Goal: Transaction & Acquisition: Subscribe to service/newsletter

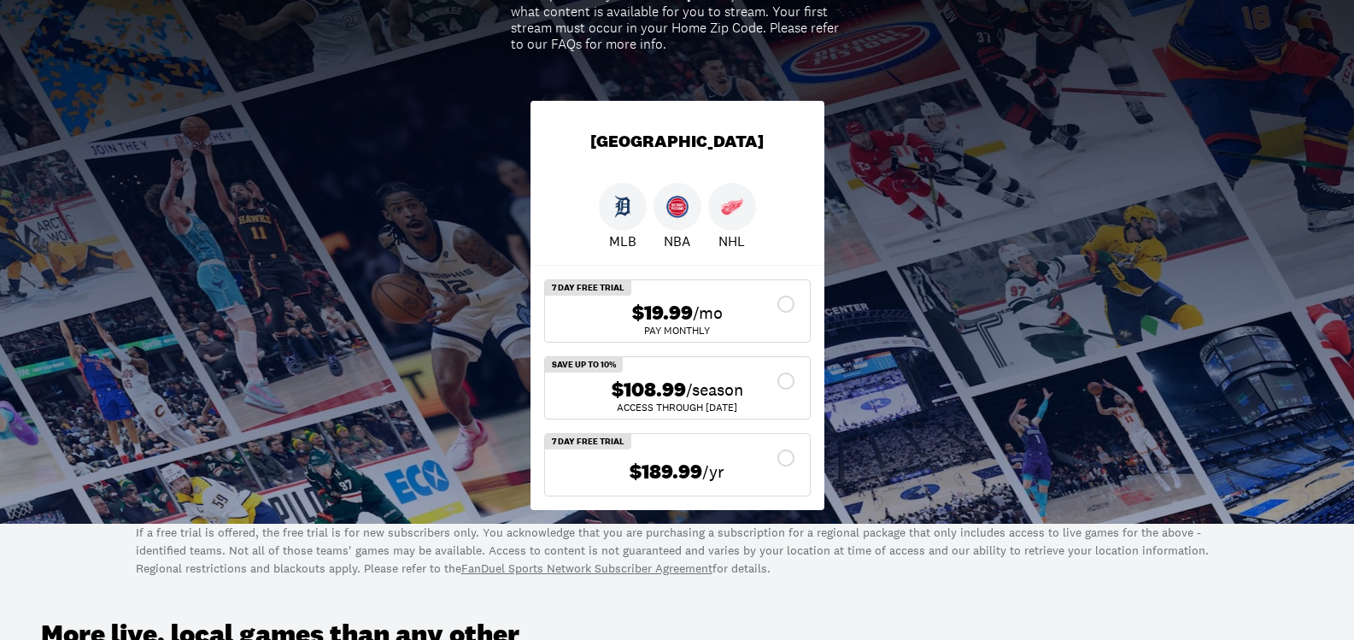
scroll to position [256, 0]
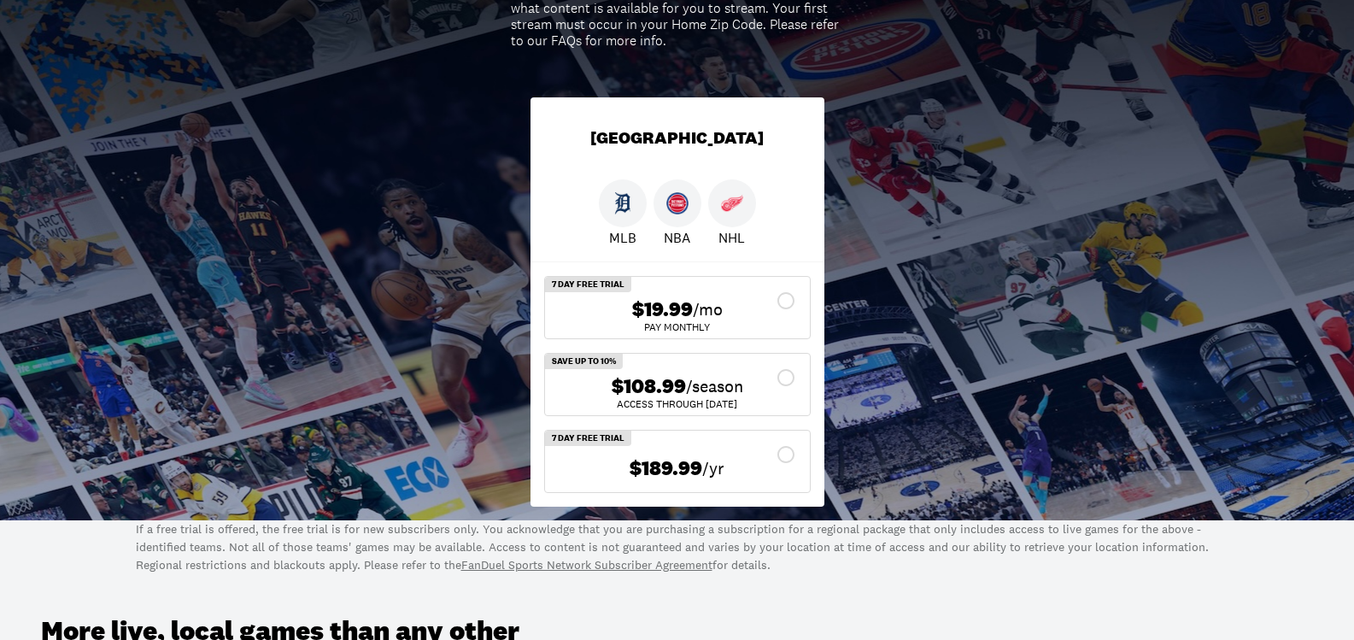
click at [721, 217] on div at bounding box center [732, 203] width 48 height 48
click at [730, 214] on img at bounding box center [732, 203] width 22 height 22
click at [730, 212] on img at bounding box center [732, 203] width 22 height 22
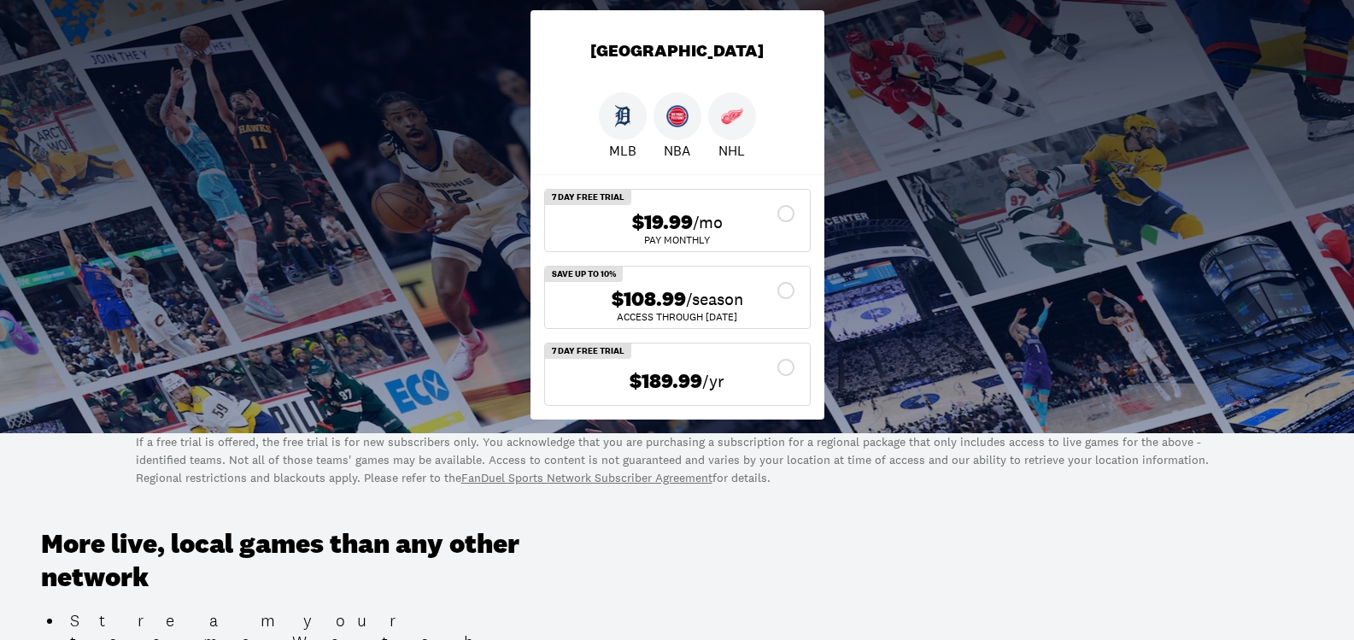
scroll to position [342, 0]
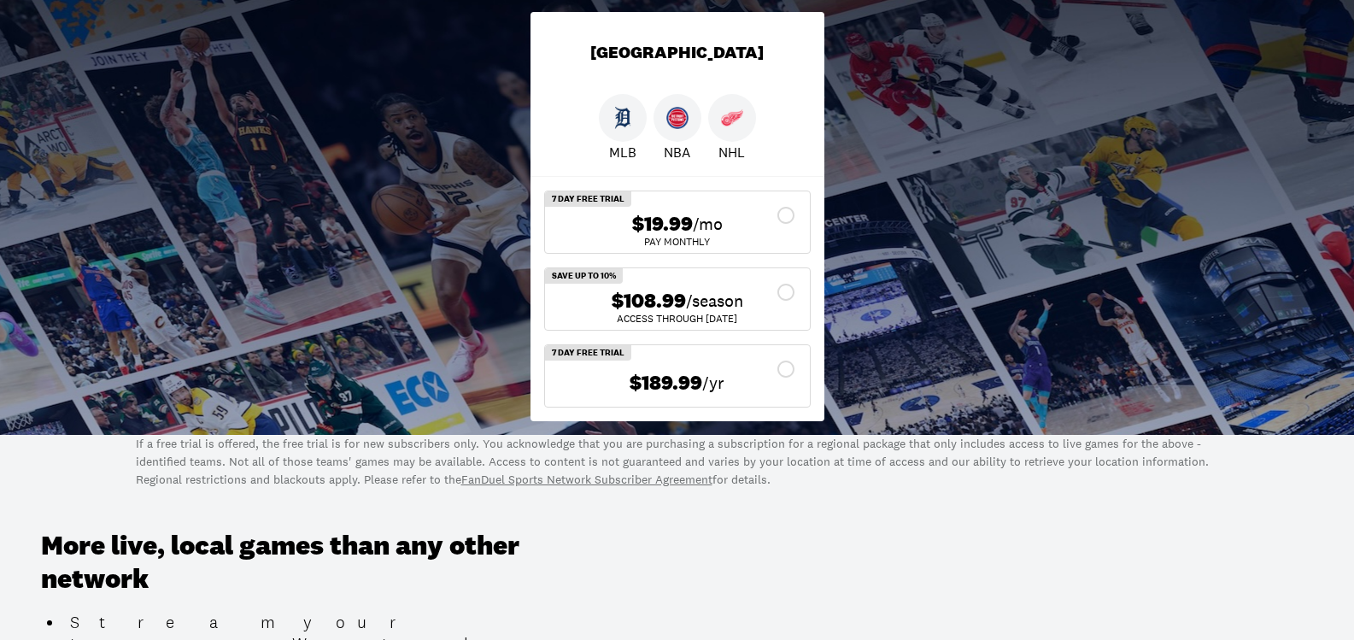
click at [691, 221] on span "$19.99" at bounding box center [662, 224] width 61 height 25
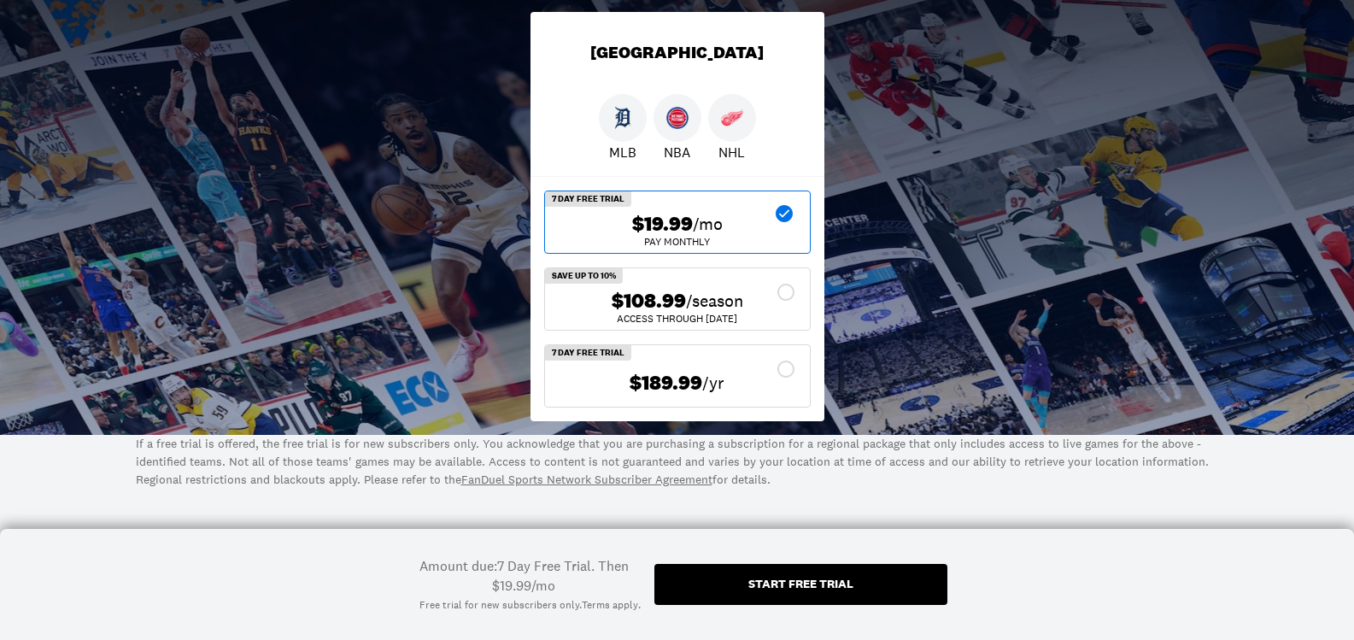
click at [788, 292] on div "$108.99 /season" at bounding box center [678, 301] width 238 height 25
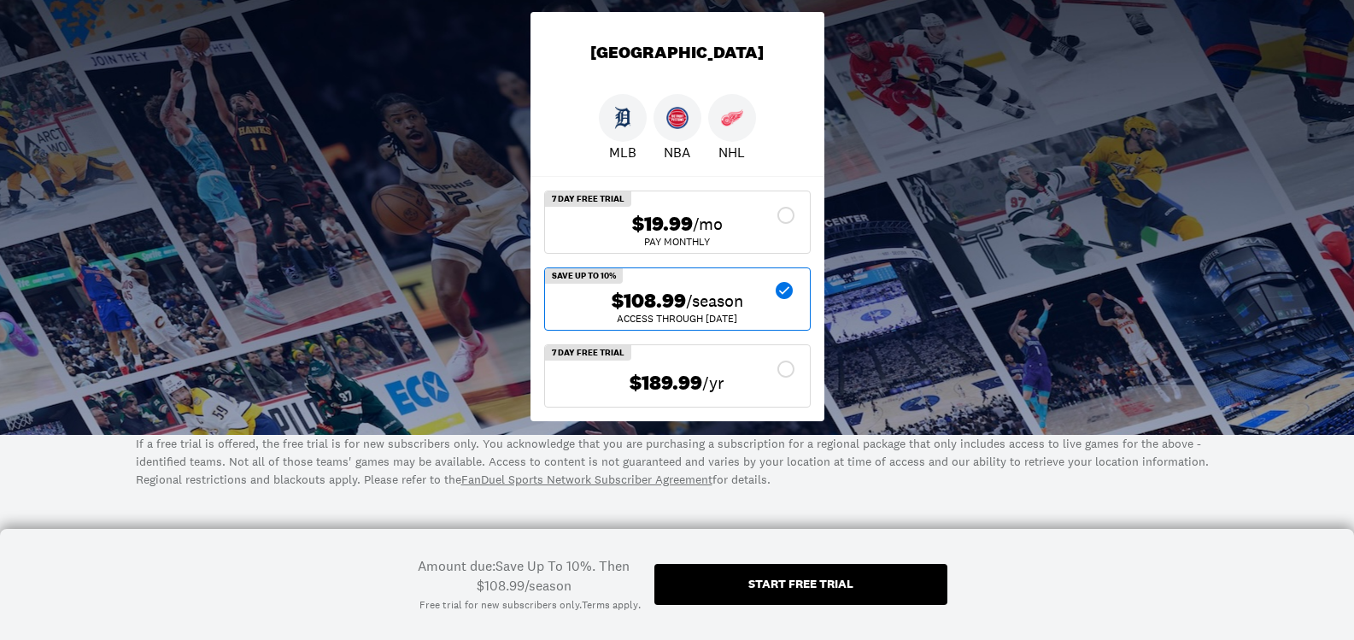
click at [700, 305] on span "/season" at bounding box center [714, 301] width 57 height 24
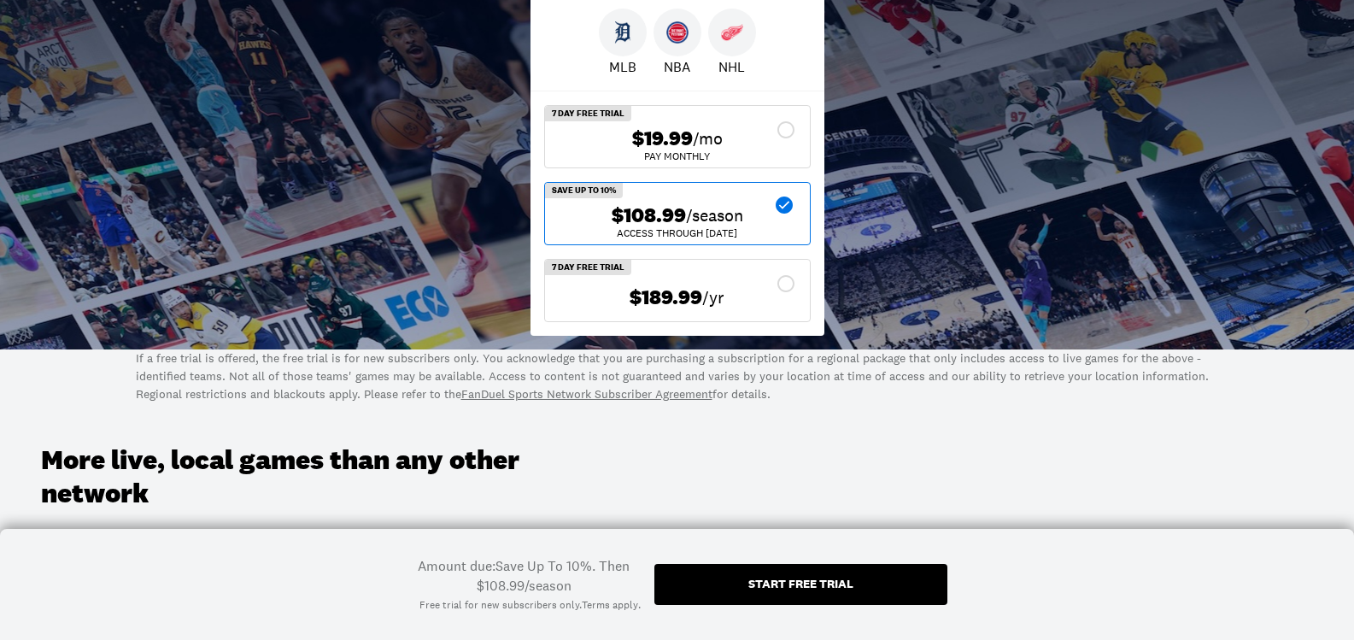
scroll to position [513, 0]
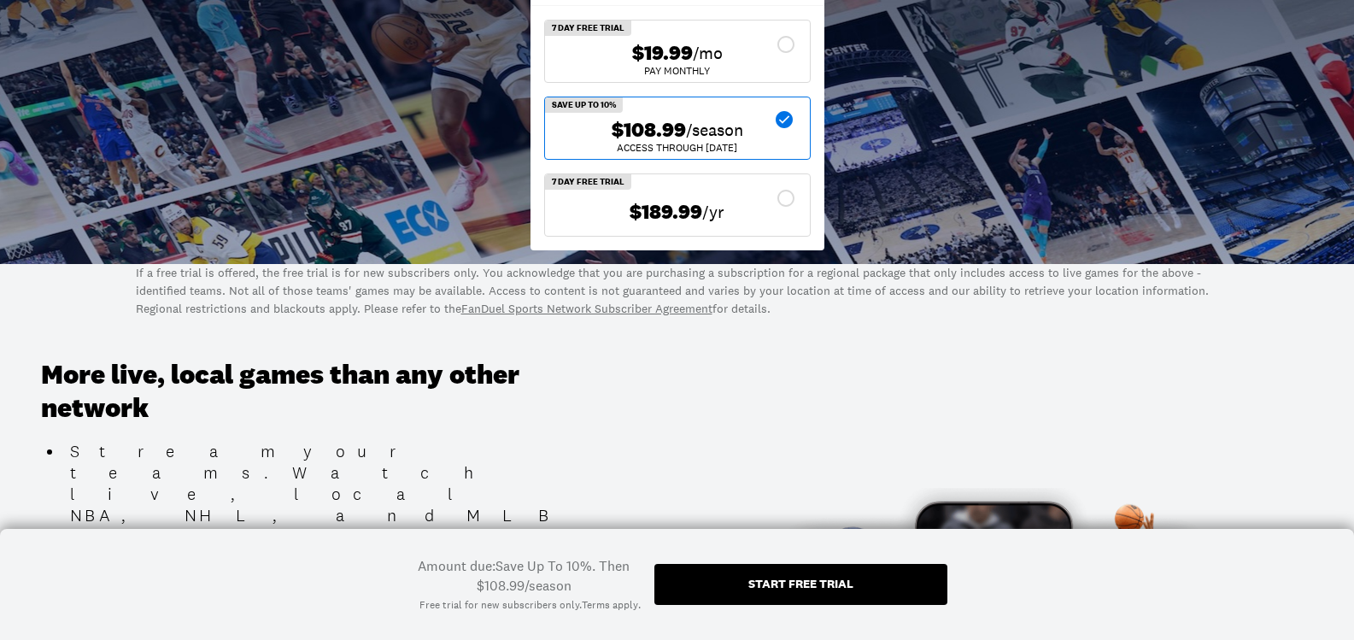
click at [728, 577] on div "Start free trial" at bounding box center [801, 584] width 293 height 41
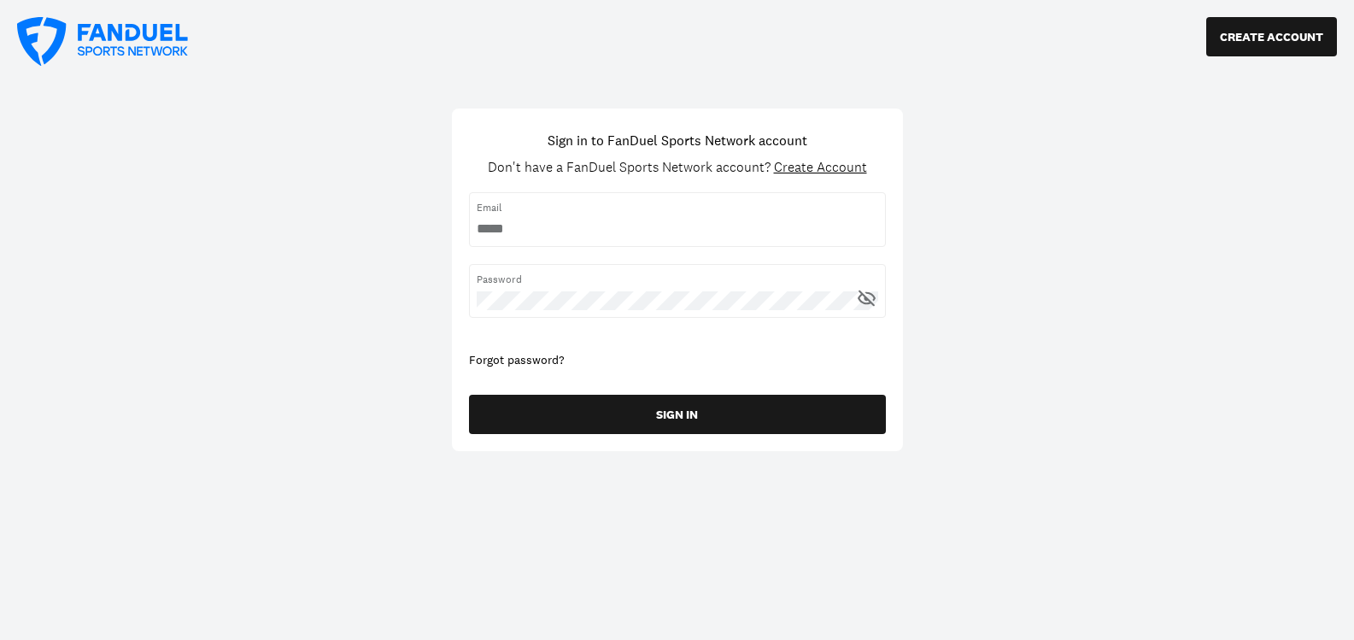
click at [824, 165] on span "Create Account" at bounding box center [820, 167] width 93 height 18
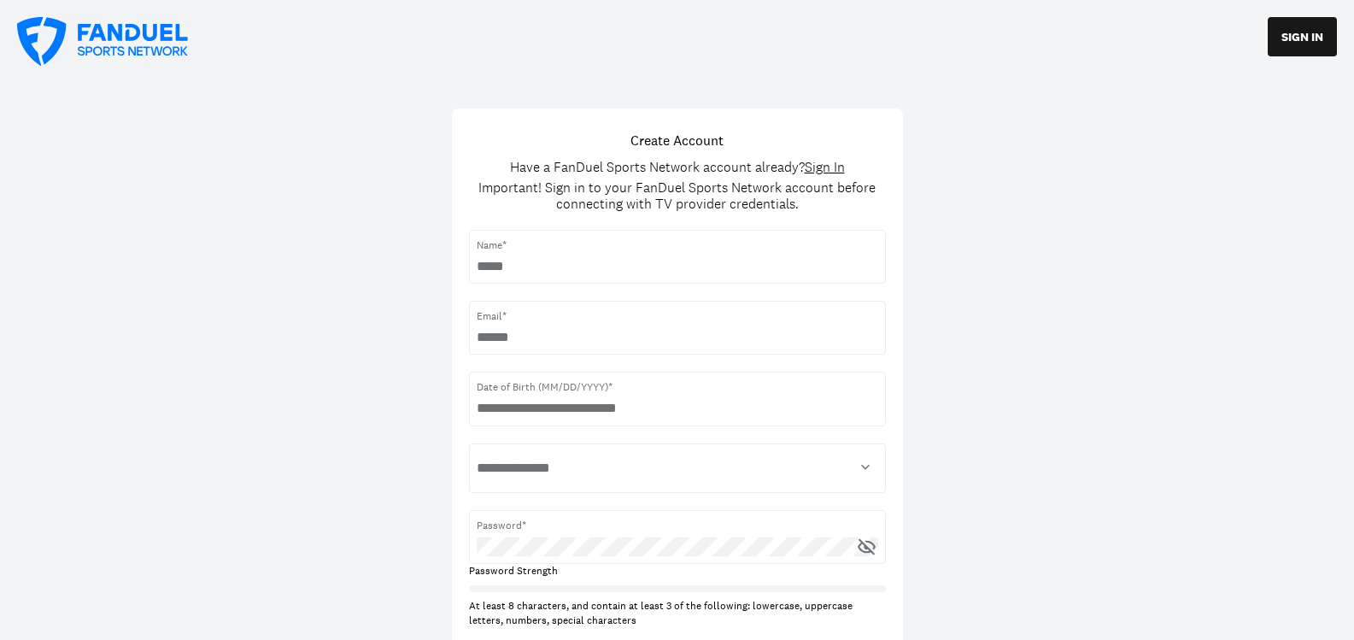
click at [628, 263] on input "text" at bounding box center [678, 266] width 402 height 19
type input "*****"
click at [614, 337] on input "username" at bounding box center [678, 337] width 402 height 19
type input "**********"
click at [533, 408] on input "text" at bounding box center [678, 408] width 402 height 19
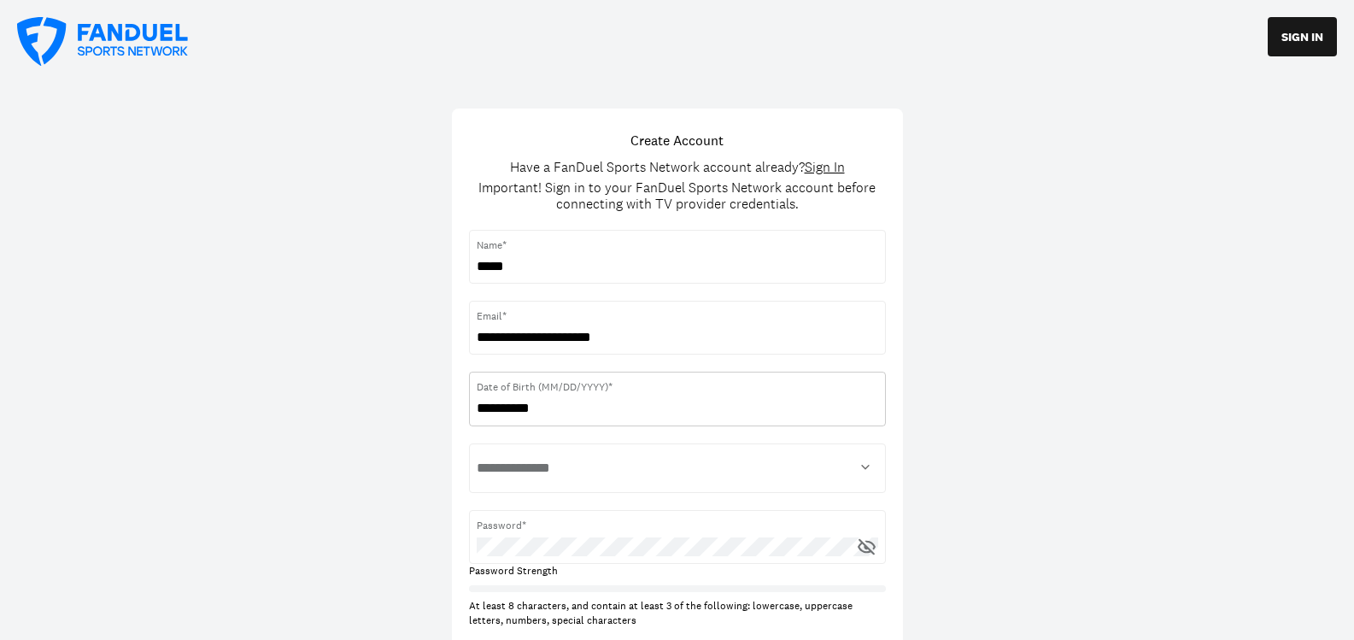
type input "**********"
click at [535, 453] on select "**********" at bounding box center [678, 468] width 402 height 34
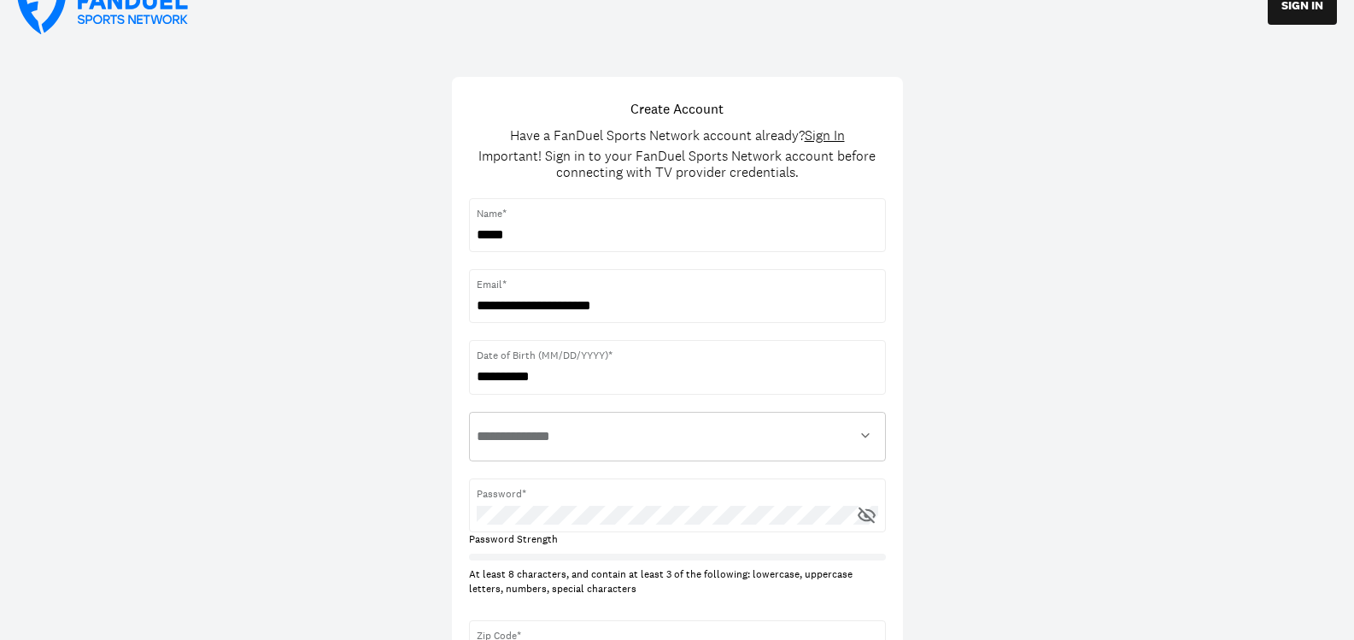
scroll to position [85, 0]
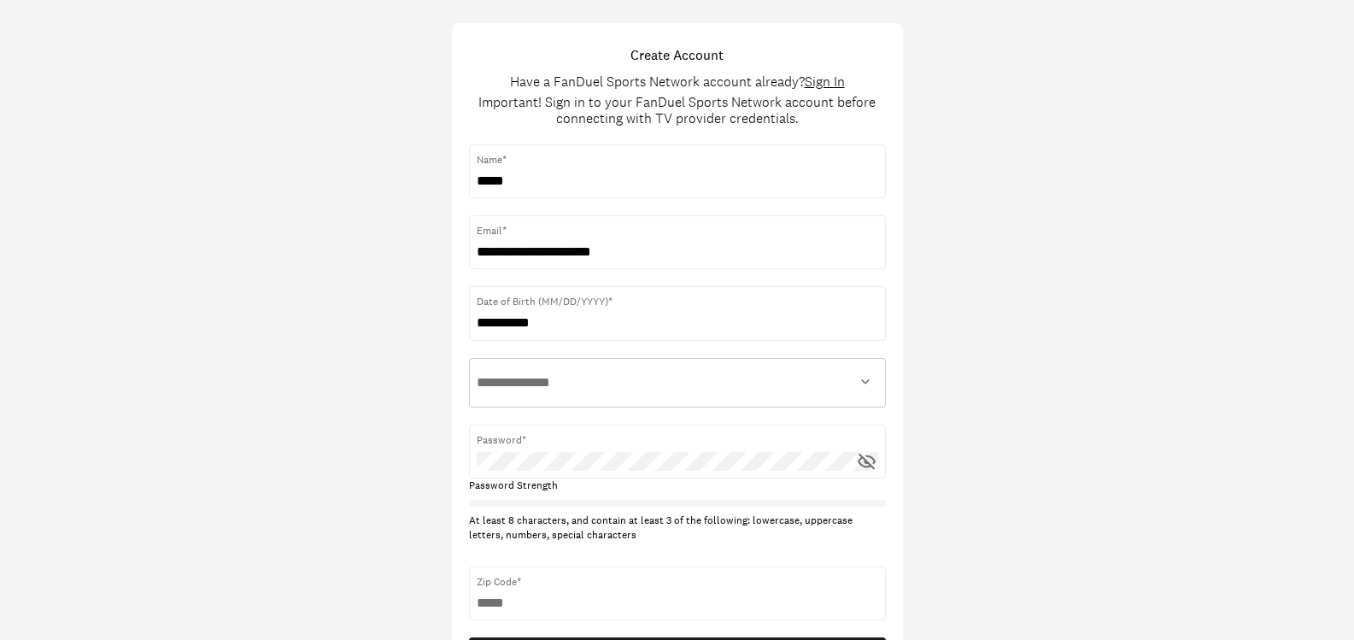
click at [669, 396] on select "**********" at bounding box center [678, 383] width 402 height 34
select select "****"
click at [477, 366] on select "**********" at bounding box center [678, 383] width 402 height 34
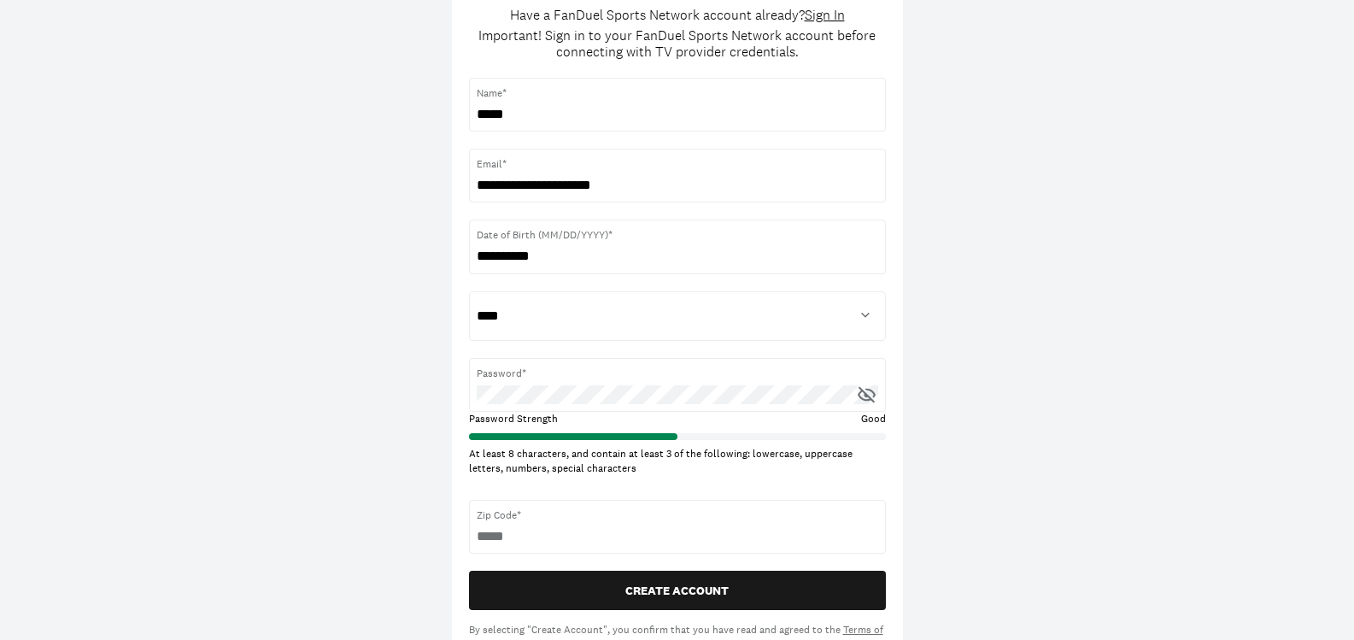
scroll to position [171, 0]
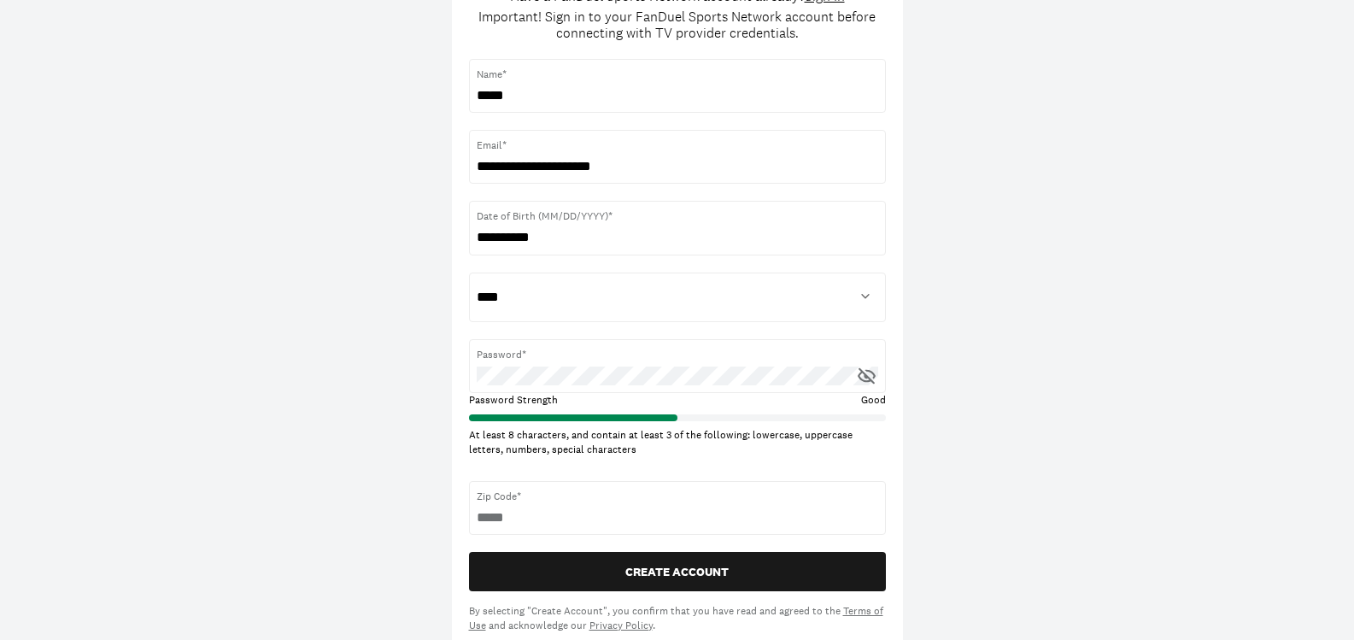
click at [869, 374] on icon at bounding box center [866, 376] width 21 height 21
drag, startPoint x: 869, startPoint y: 374, endPoint x: 876, endPoint y: 283, distance: 91.7
click at [869, 373] on icon at bounding box center [866, 376] width 21 height 21
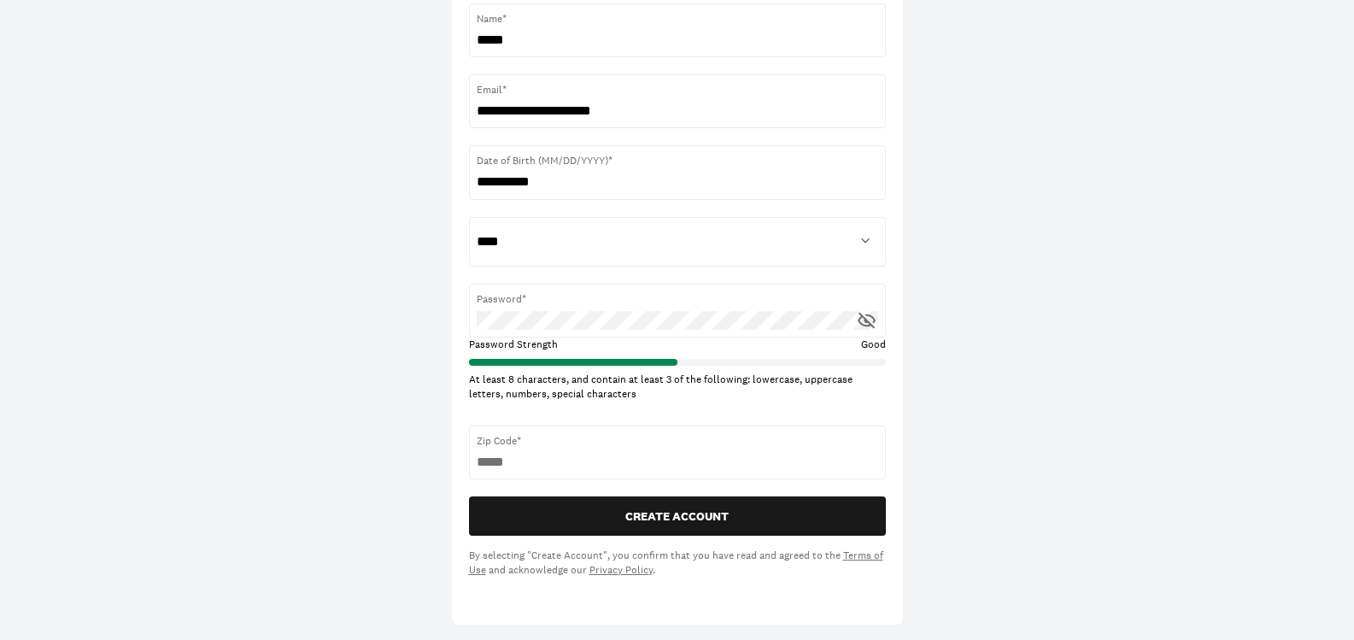
scroll to position [256, 0]
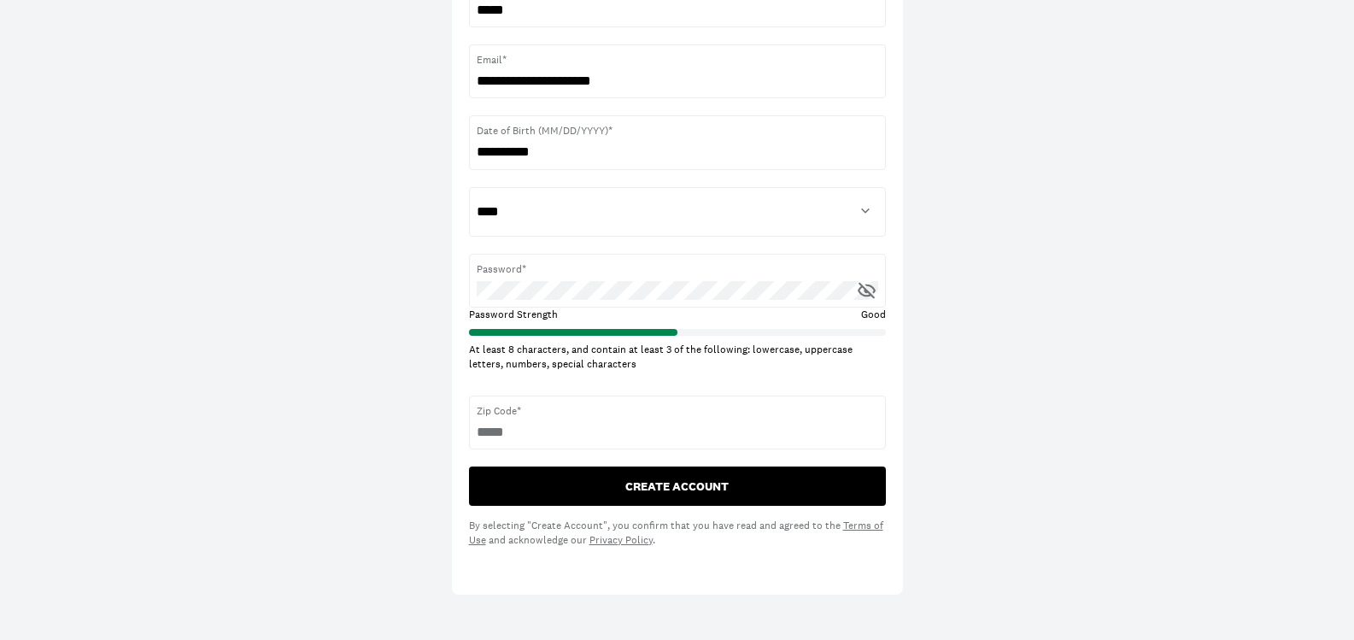
click at [689, 478] on button "CREATE ACCOUNT" at bounding box center [677, 486] width 417 height 39
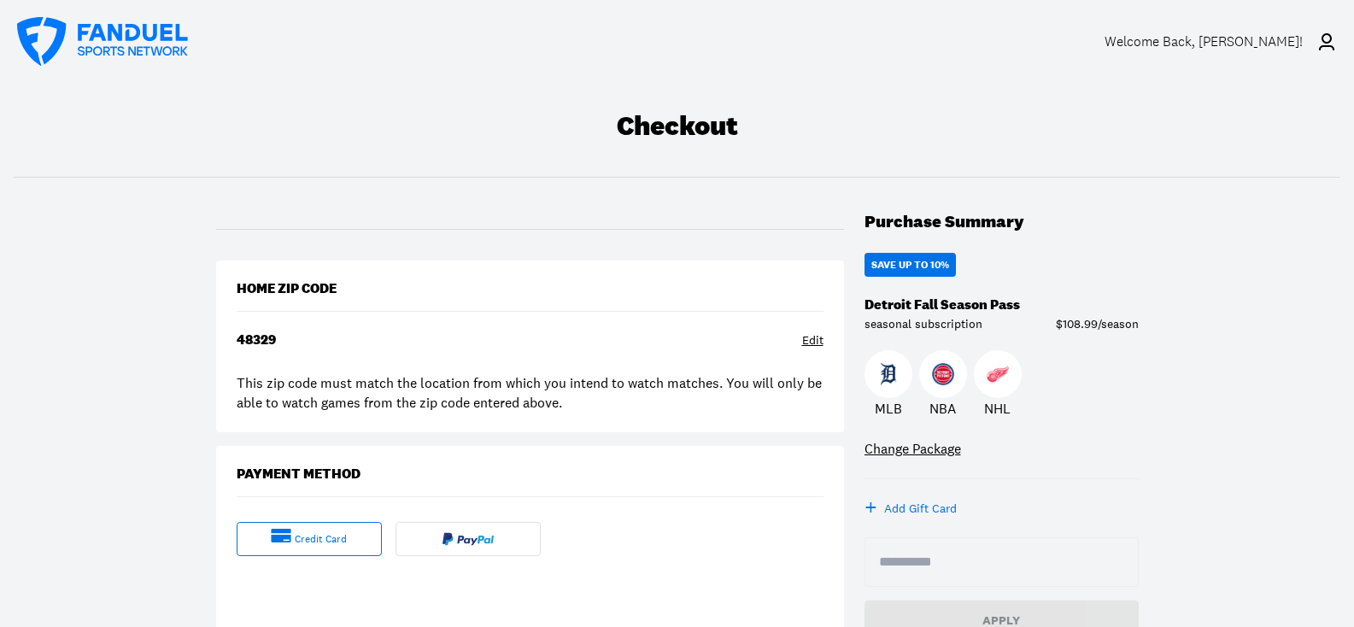
click at [316, 337] on div "48329 Edit" at bounding box center [530, 342] width 587 height 21
click at [821, 341] on div "Edit" at bounding box center [812, 340] width 21 height 17
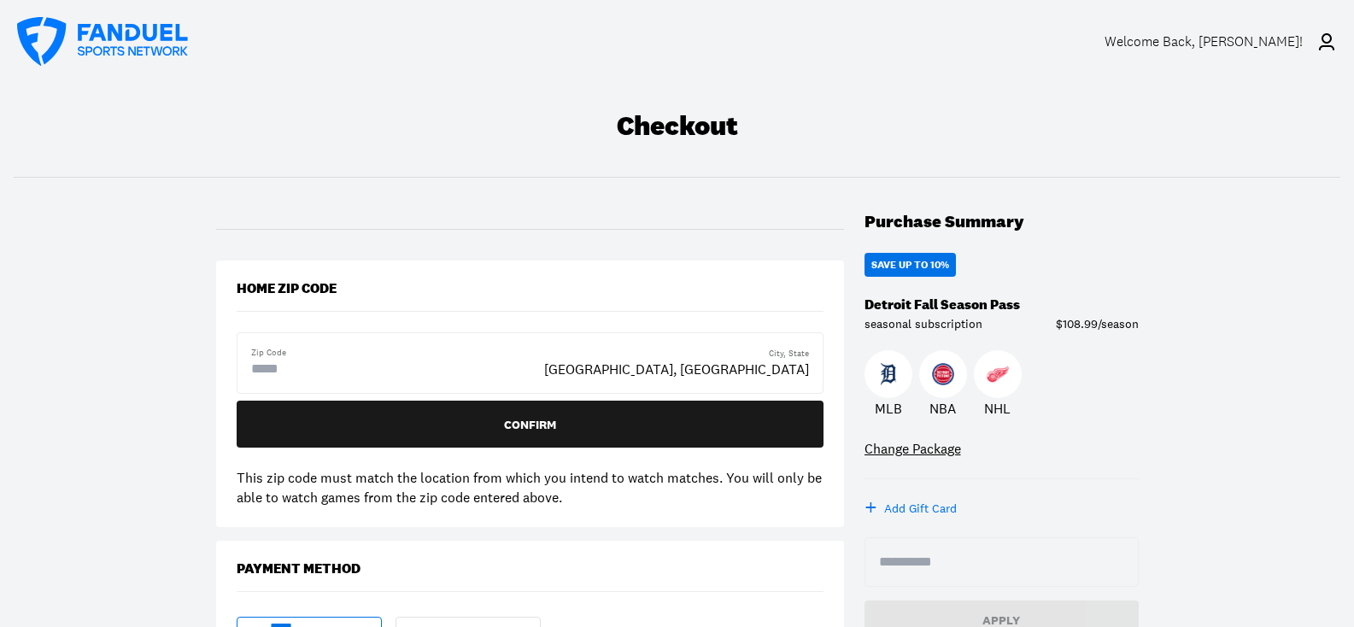
click at [297, 365] on input "text" at bounding box center [319, 369] width 137 height 21
click at [314, 373] on input "*****" at bounding box center [319, 369] width 137 height 21
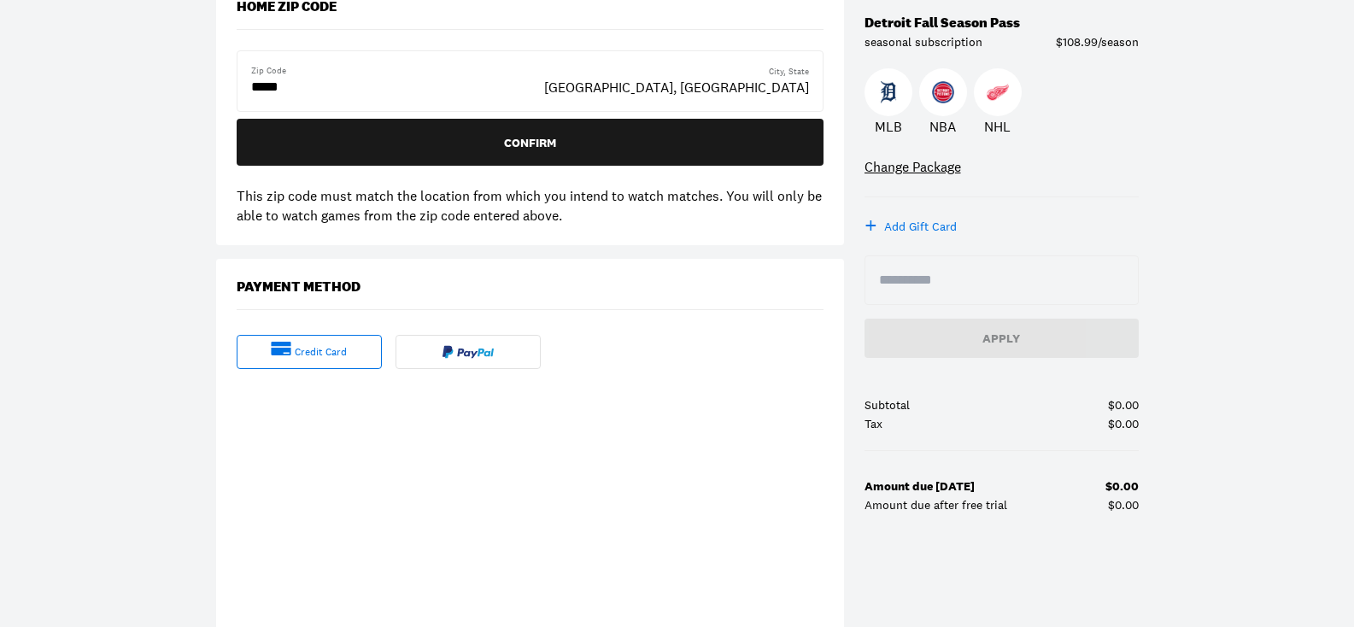
scroll to position [256, 0]
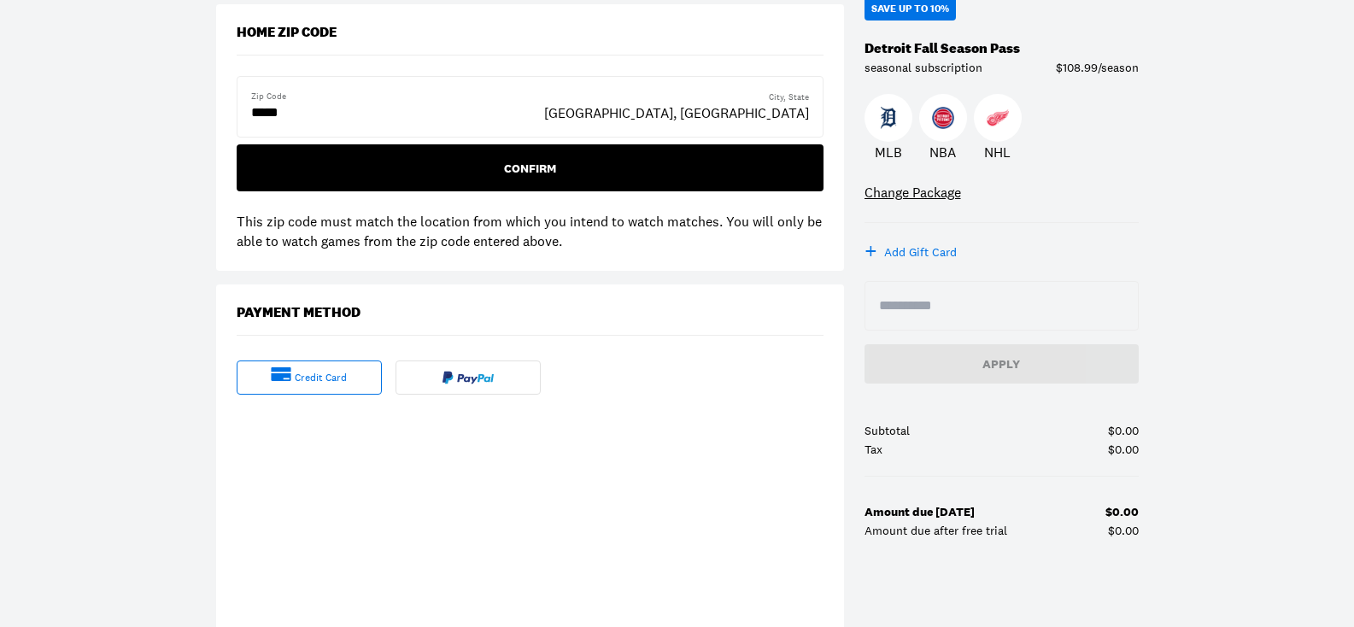
type input "*****"
click at [523, 169] on div "Confirm" at bounding box center [530, 168] width 560 height 12
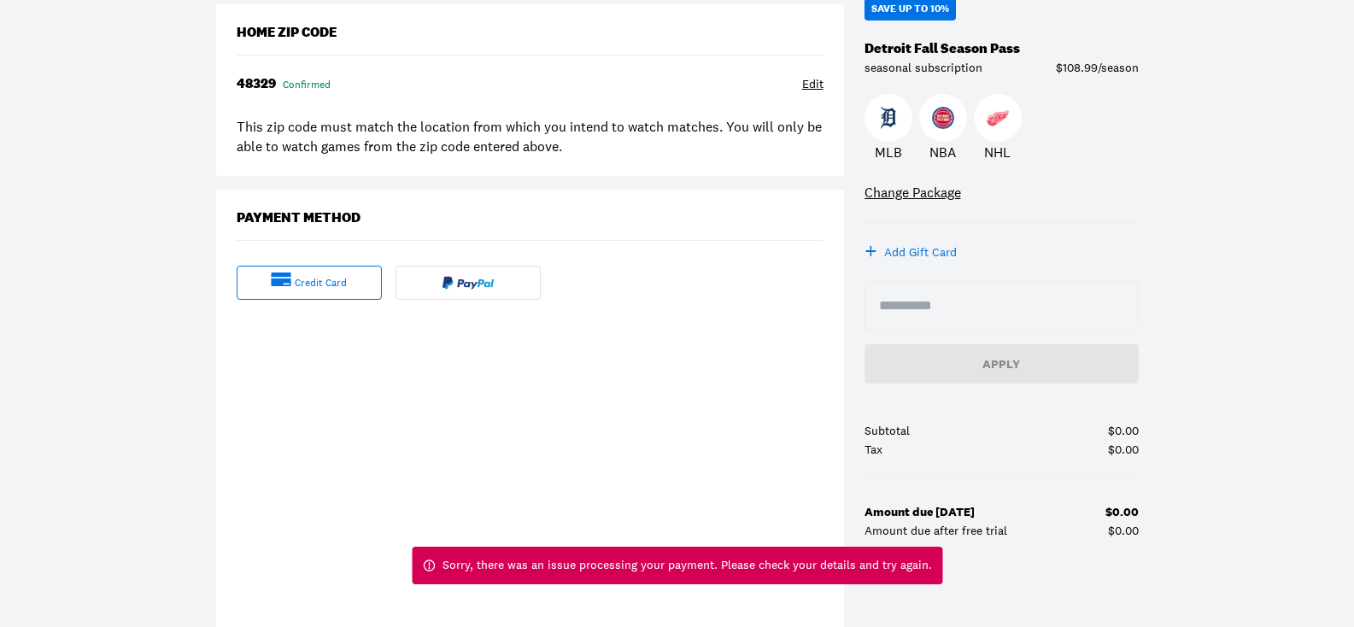
click at [772, 560] on div "Sorry, there was an issue processing your payment. Please check your details an…" at bounding box center [688, 565] width 490 height 17
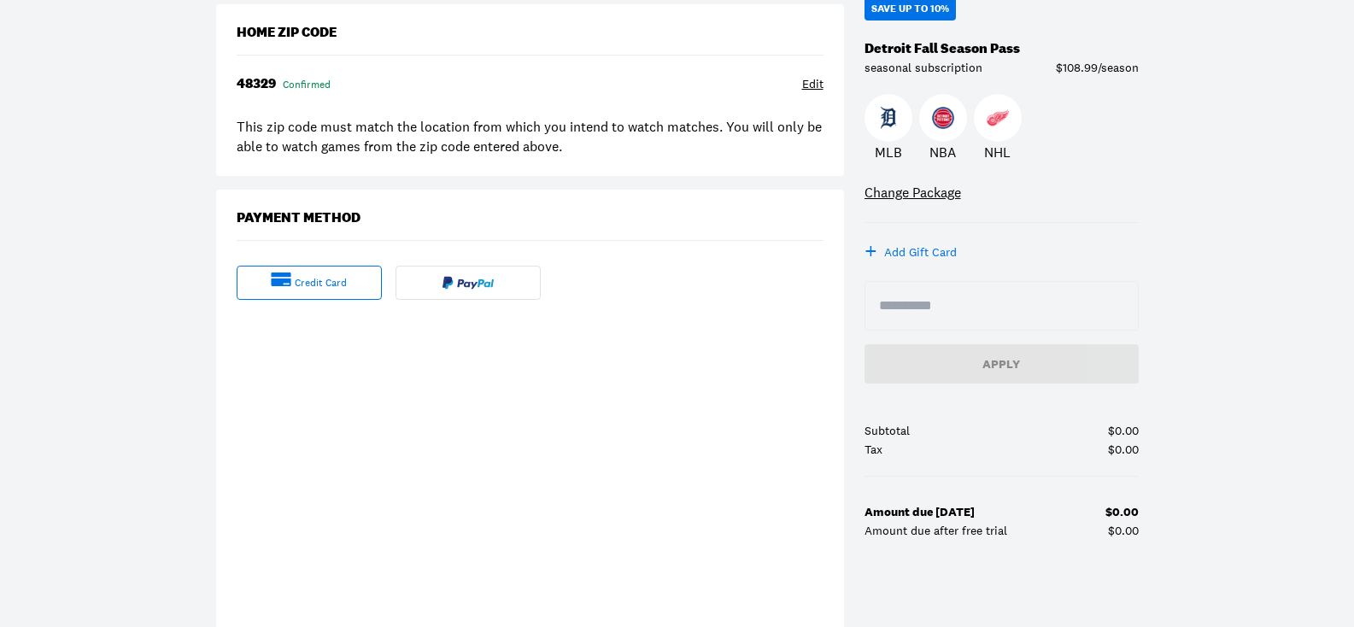
click at [471, 282] on img at bounding box center [468, 283] width 51 height 14
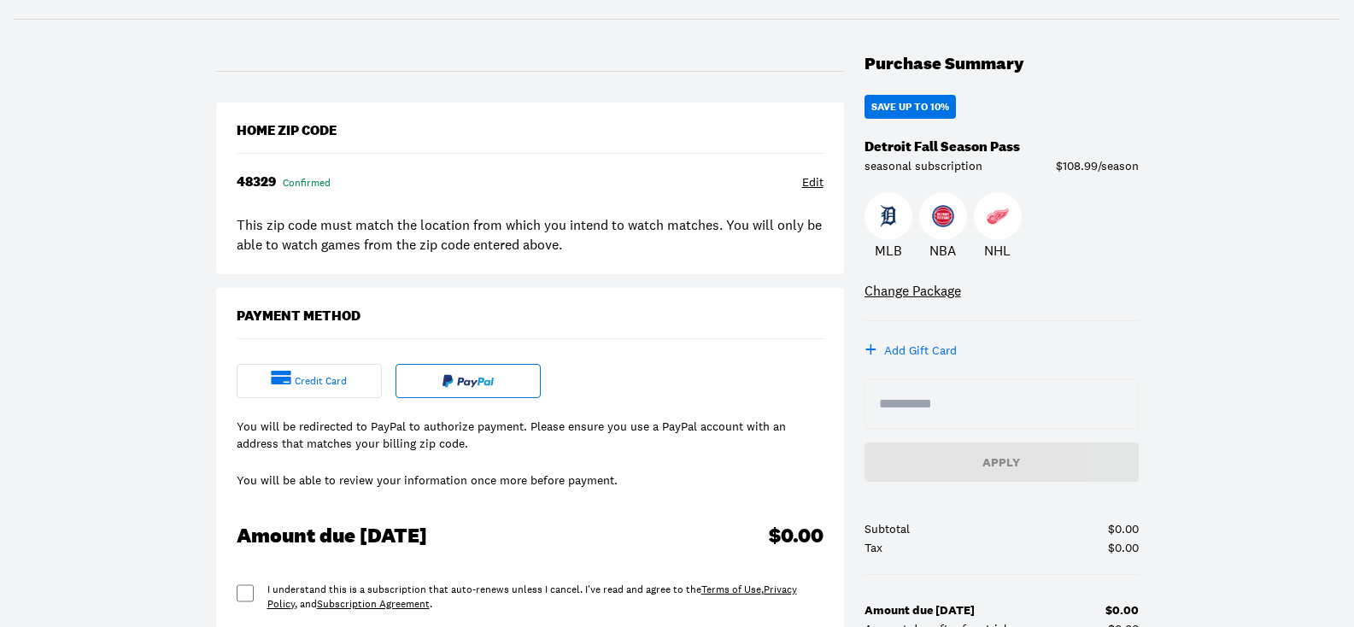
scroll to position [171, 0]
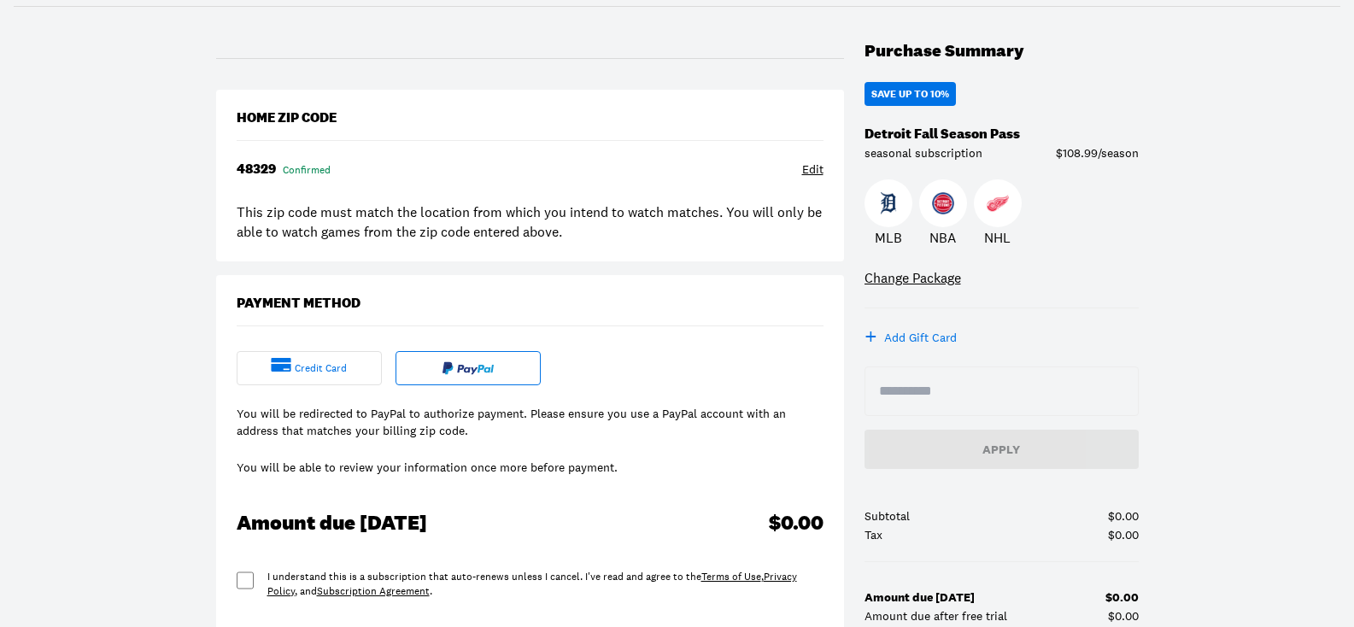
click at [1025, 159] on div "Save Up To 10% Detroit Fall Season Pass seasonal subscription $108.99/season ML…" at bounding box center [1002, 322] width 274 height 480
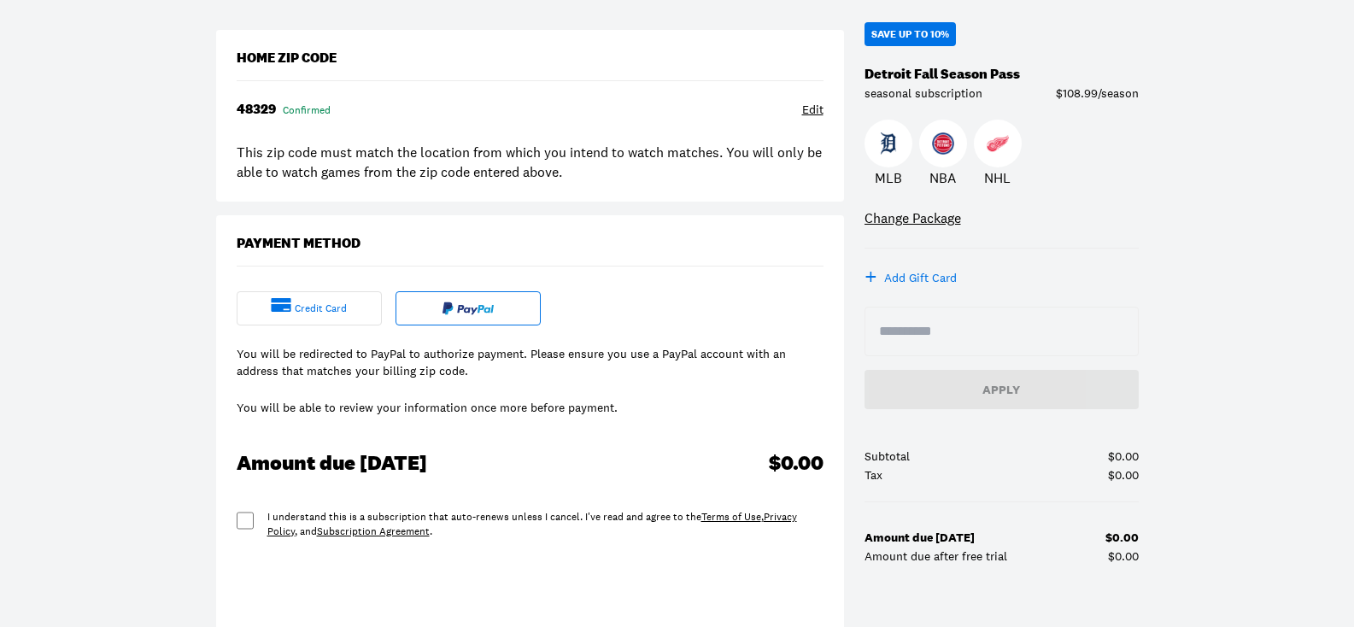
scroll to position [256, 0]
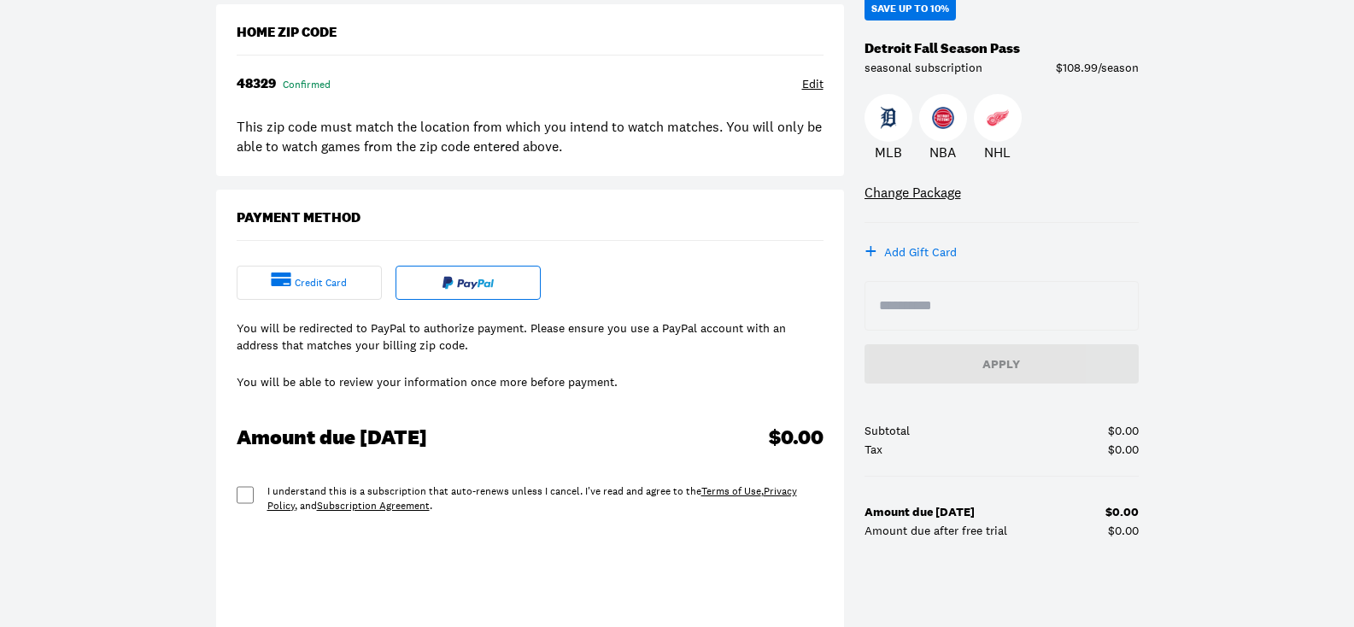
click at [1086, 72] on div "$108.99/season" at bounding box center [1097, 68] width 83 height 12
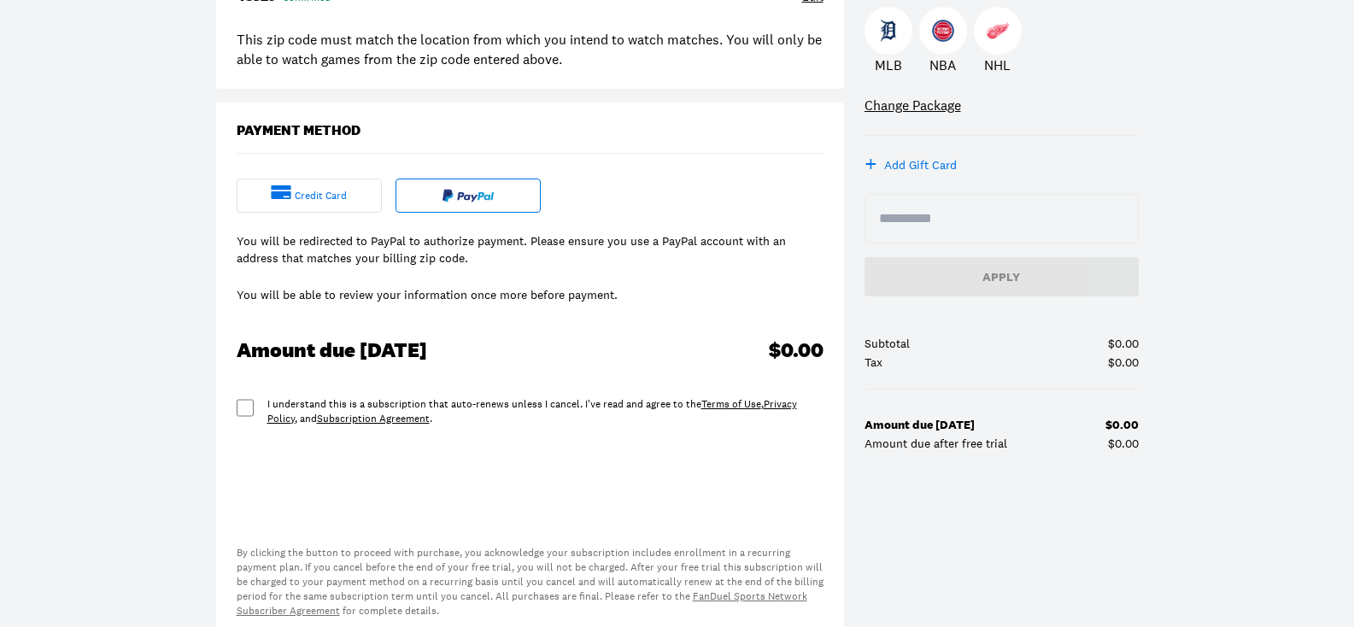
scroll to position [513, 0]
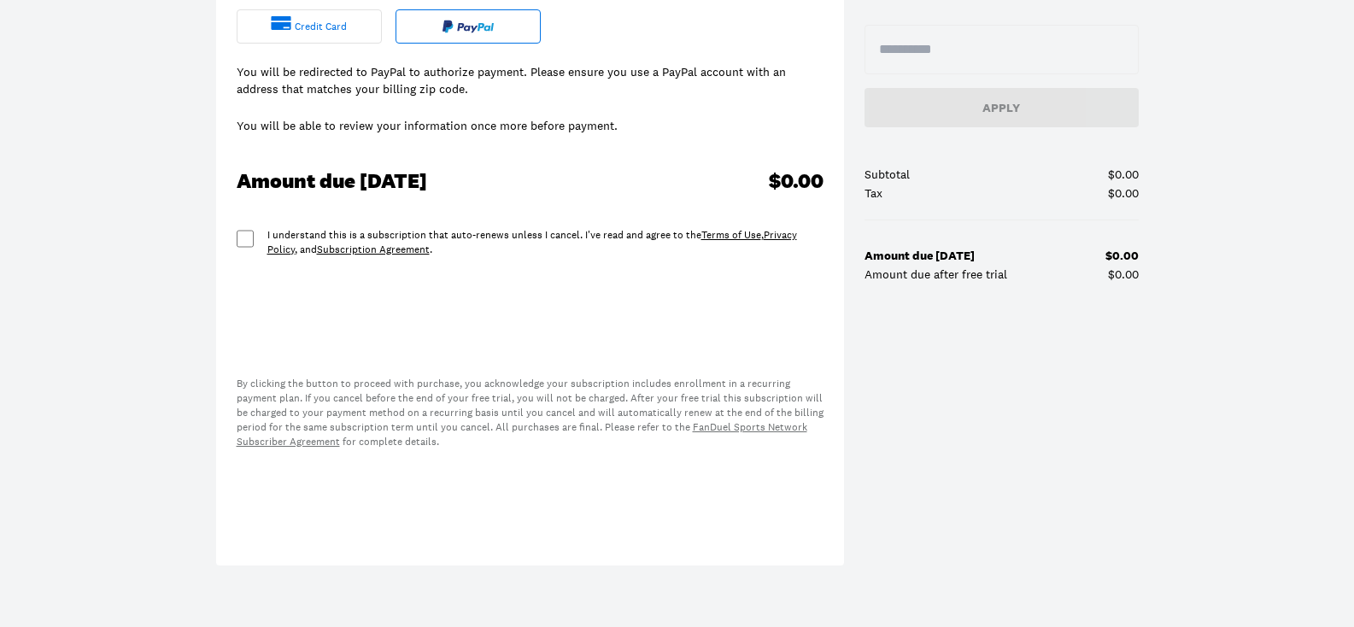
click at [1255, 31] on div "Checkout Purchase Summary Save Up To 10% Detroit Fall Season Pass seasonal subs…" at bounding box center [677, 81] width 1354 height 1023
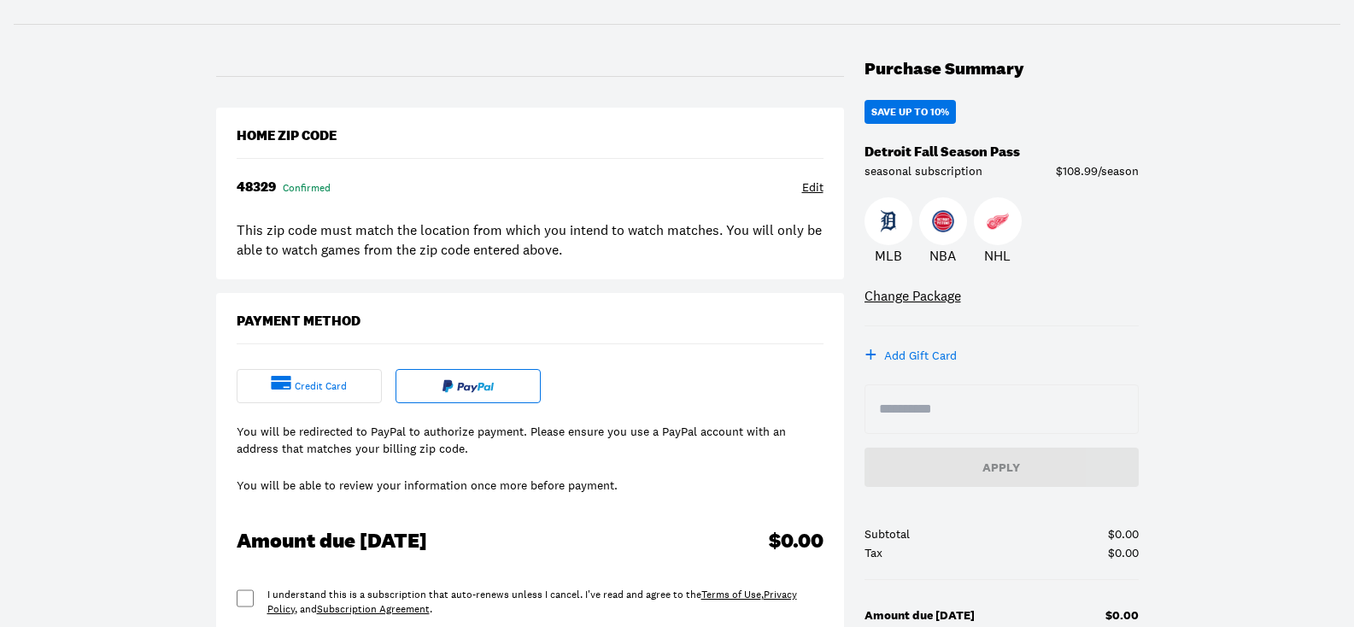
scroll to position [85, 0]
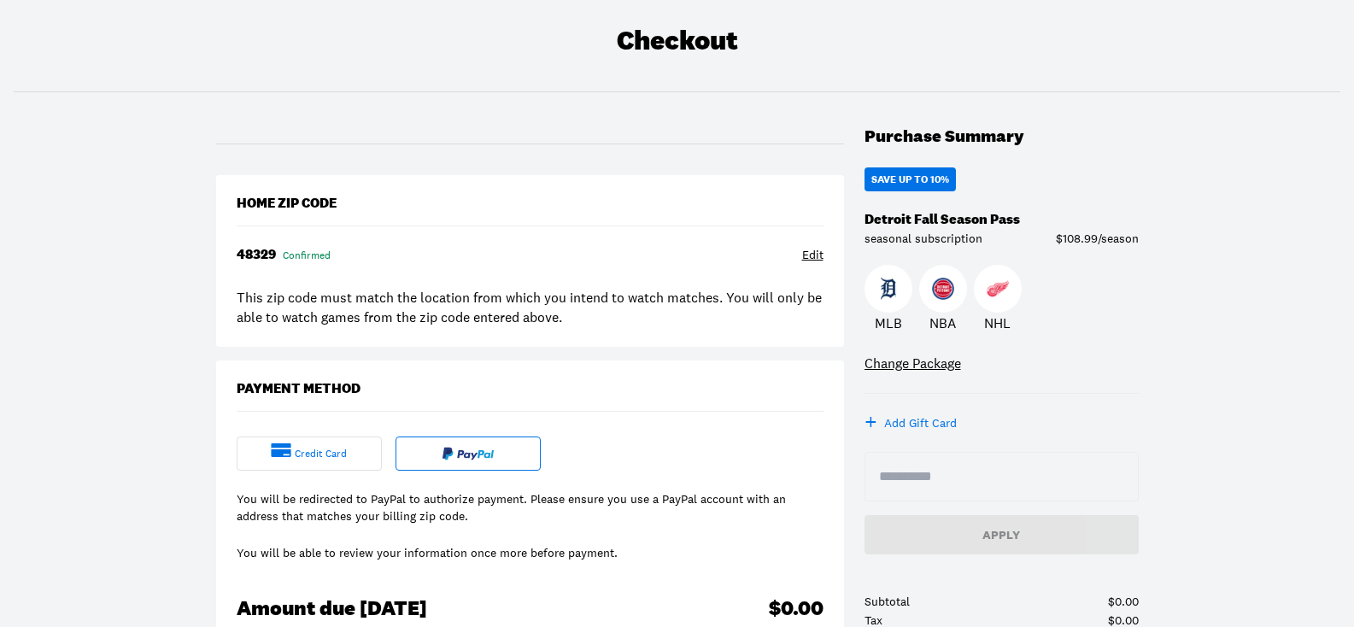
click at [315, 448] on div "credit card" at bounding box center [321, 454] width 52 height 15
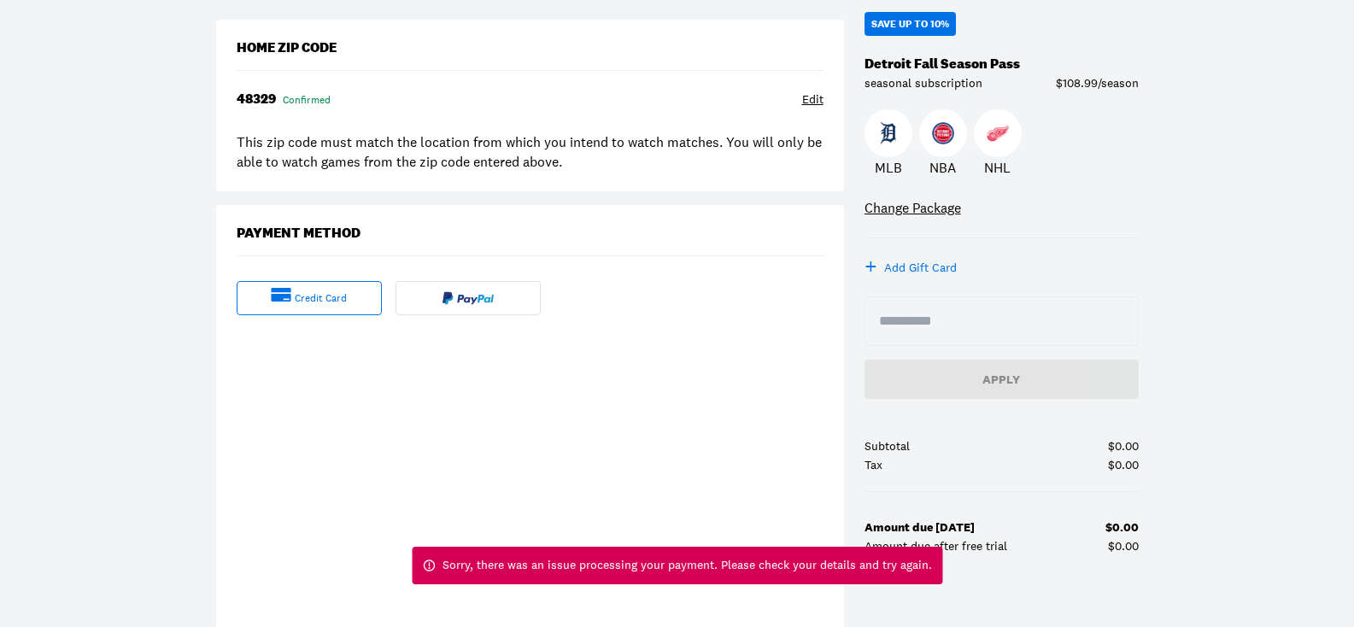
scroll to position [171, 0]
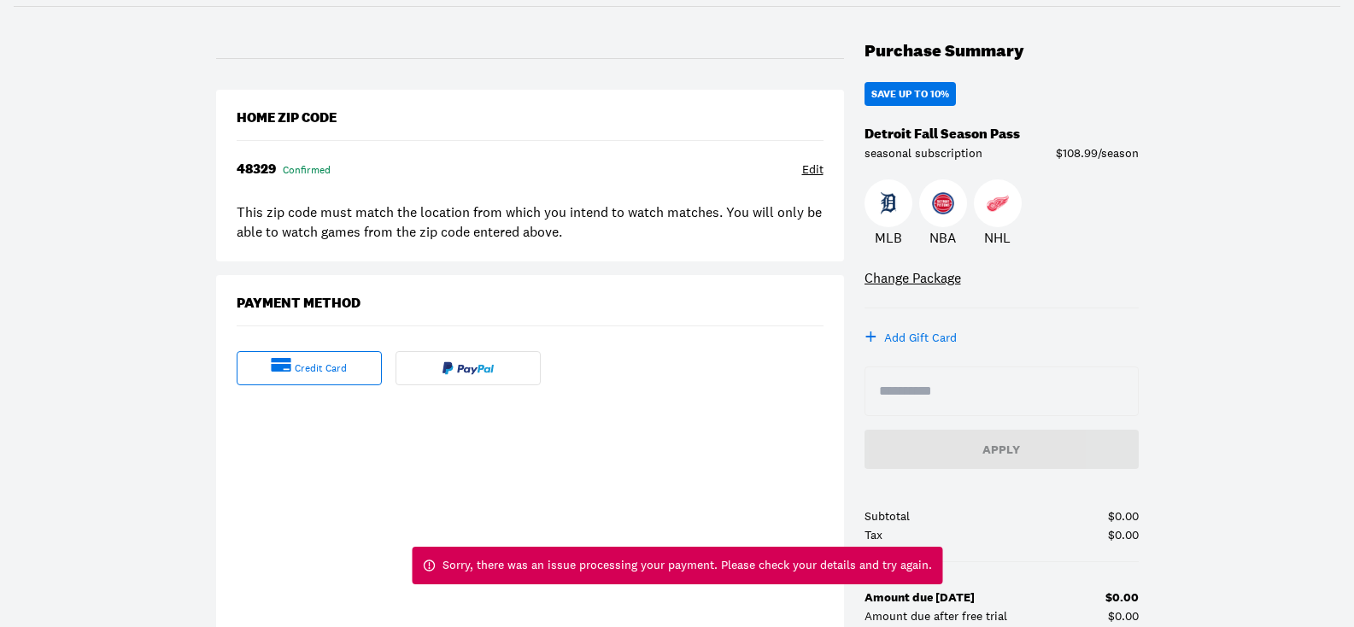
click at [466, 373] on img at bounding box center [468, 368] width 51 height 14
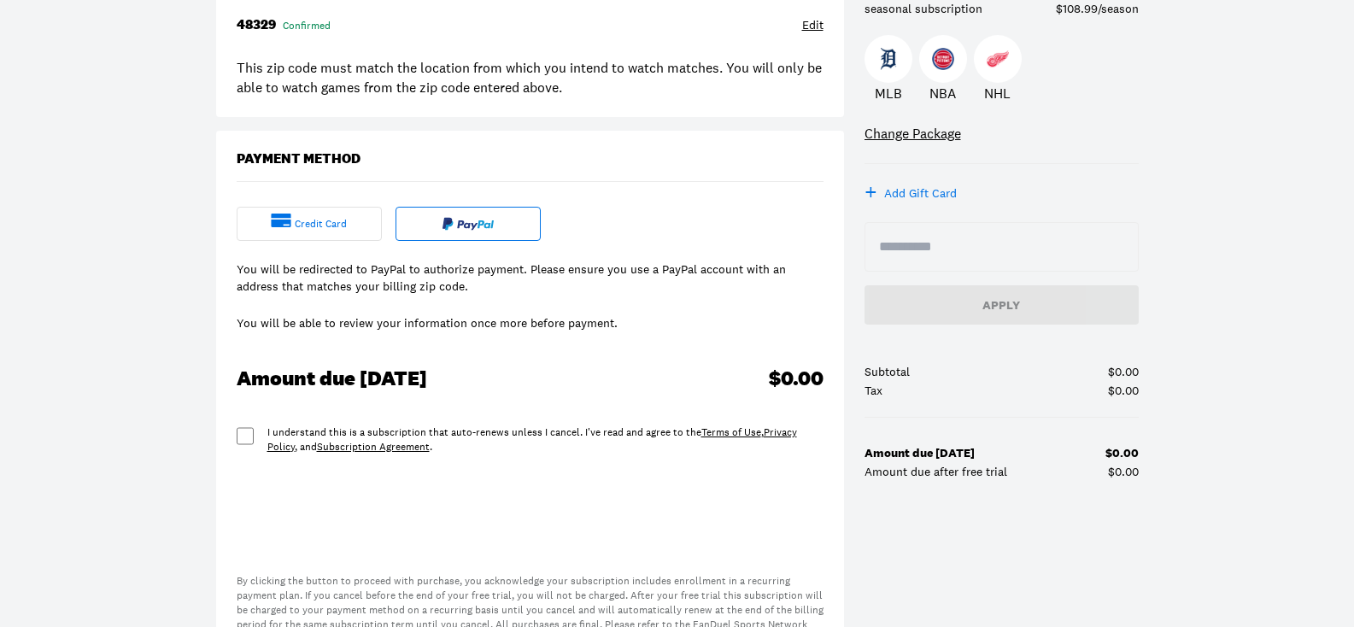
scroll to position [342, 0]
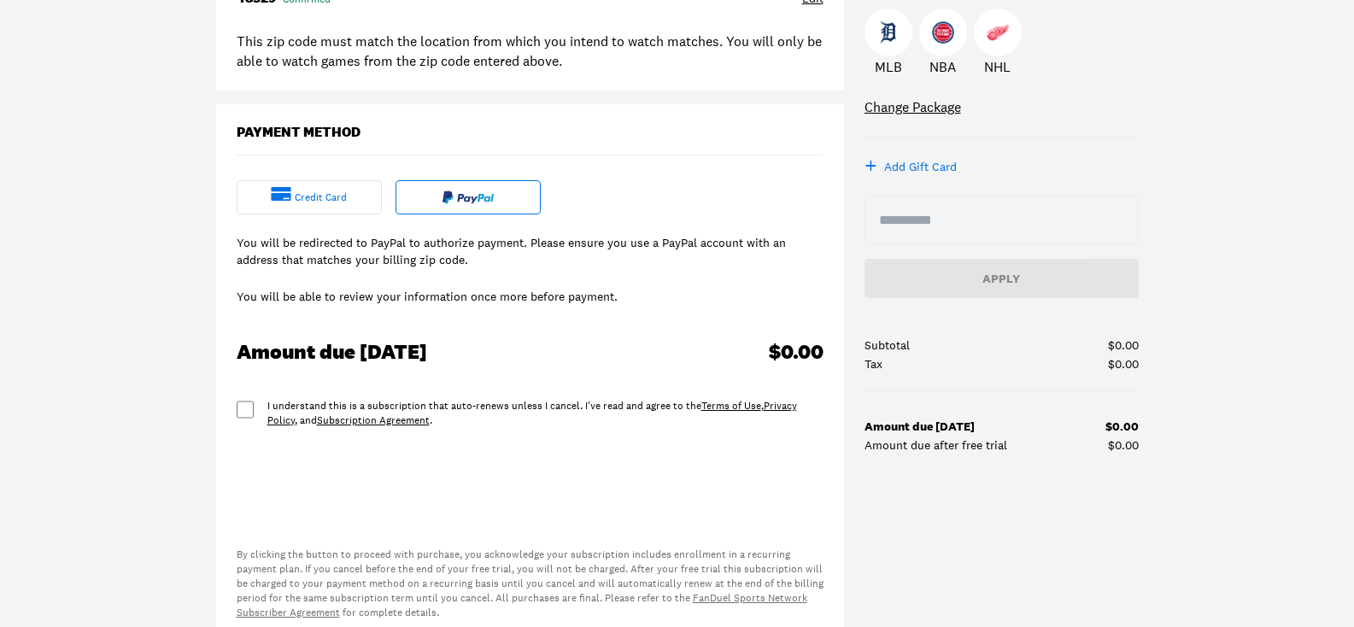
click at [310, 187] on div "credit card" at bounding box center [309, 197] width 145 height 34
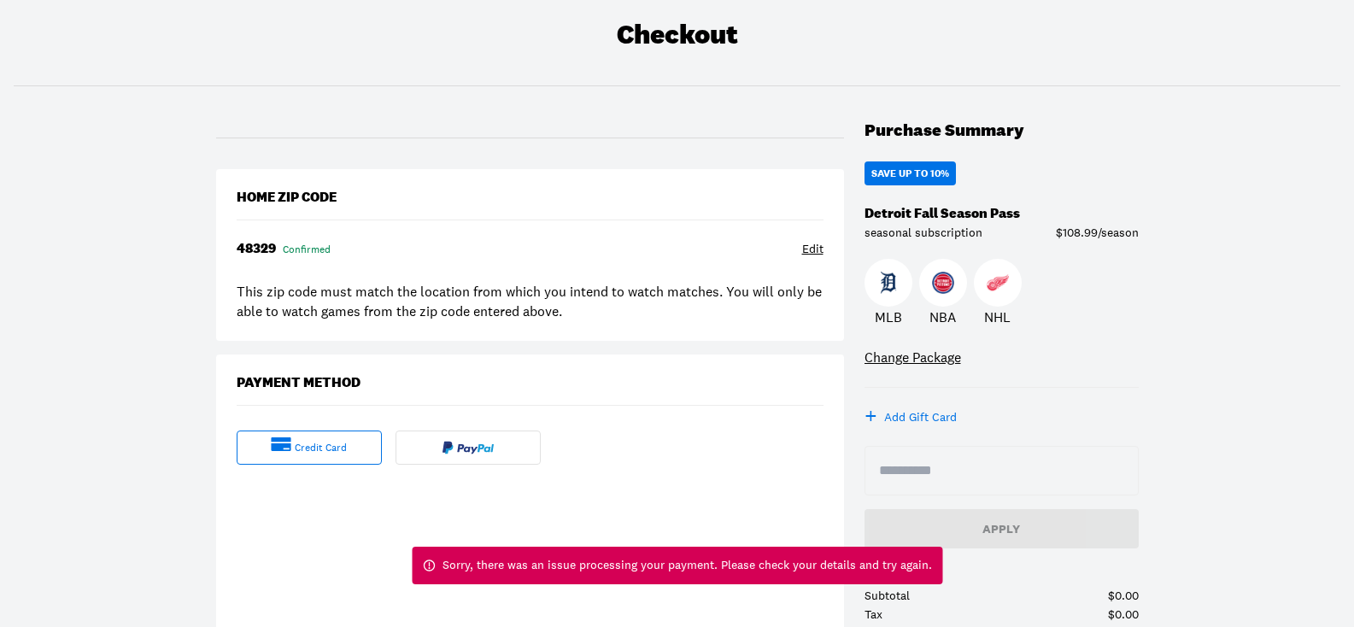
scroll to position [85, 0]
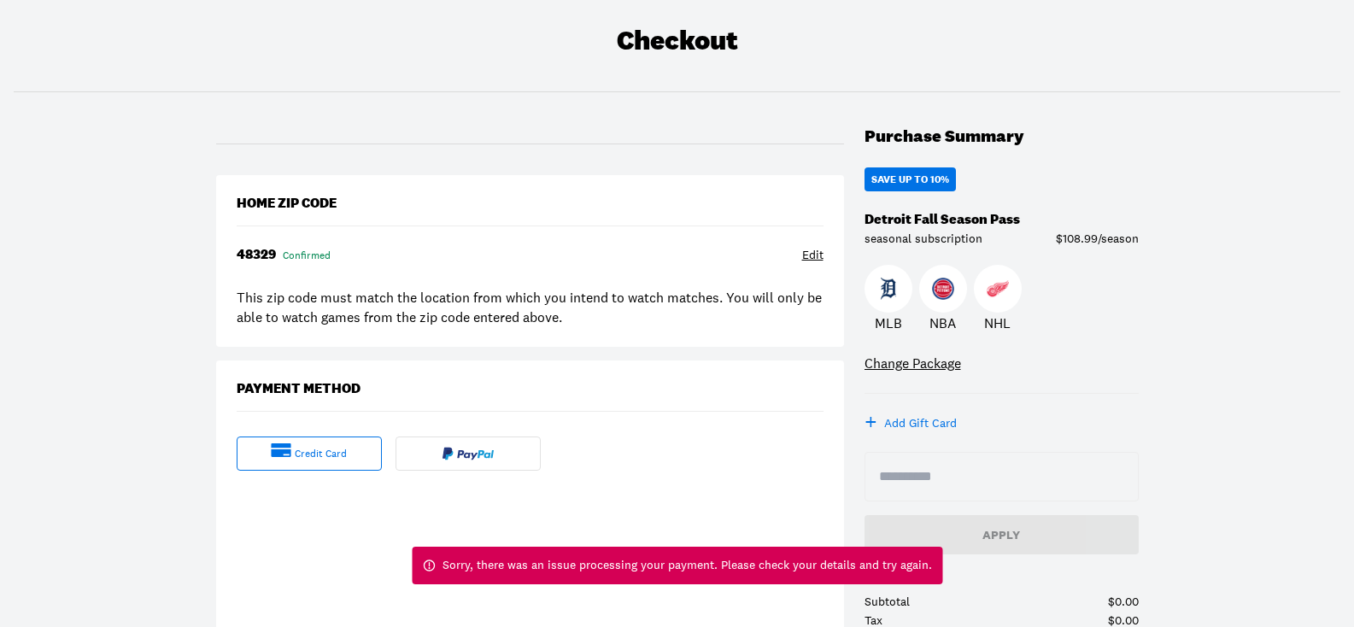
click at [357, 75] on div "Checkout Purchase Summary Save Up To 10% Detroit Fall Season Pass seasonal subs…" at bounding box center [677, 508] width 1354 height 1023
click at [818, 253] on div "Edit" at bounding box center [812, 255] width 21 height 17
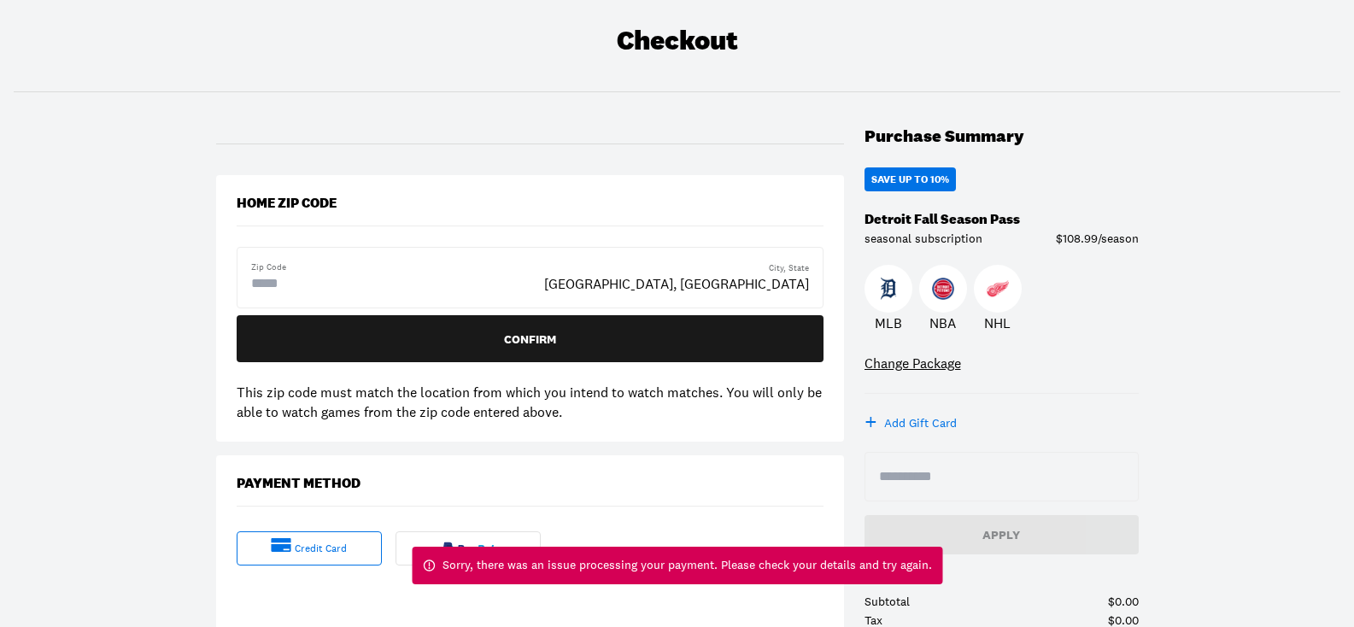
click at [315, 293] on input "text" at bounding box center [319, 283] width 137 height 21
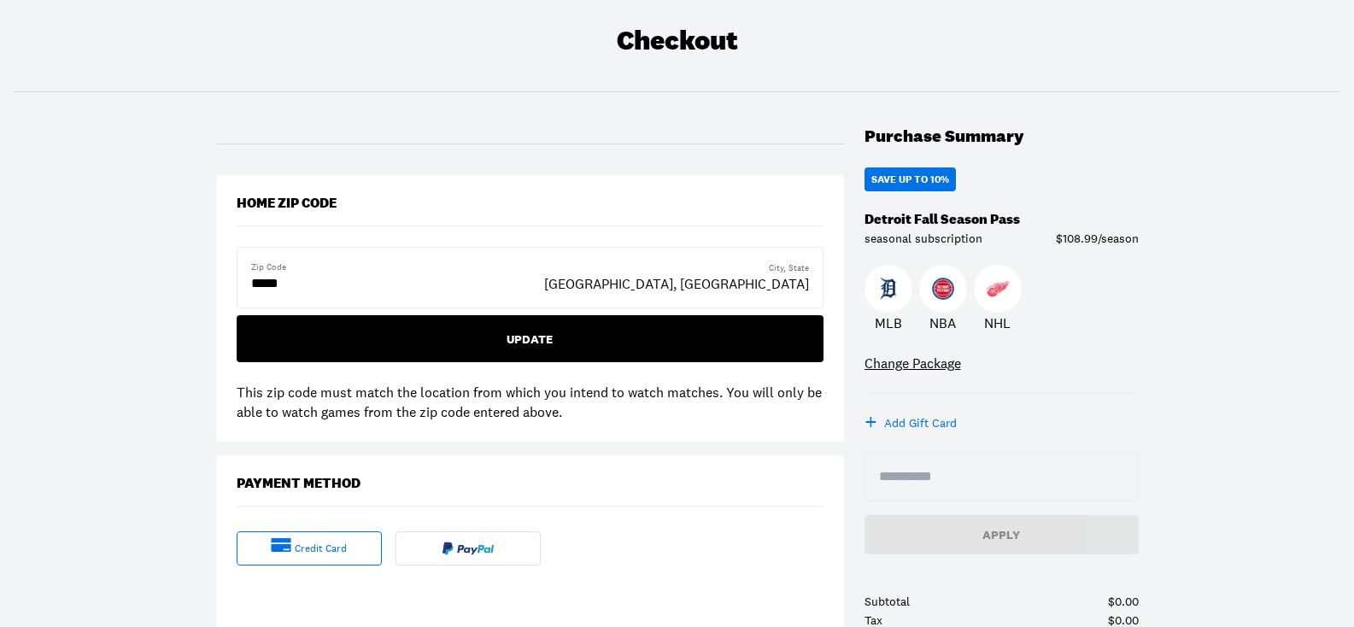
type input "*****"
click at [521, 326] on button "Update" at bounding box center [530, 338] width 587 height 47
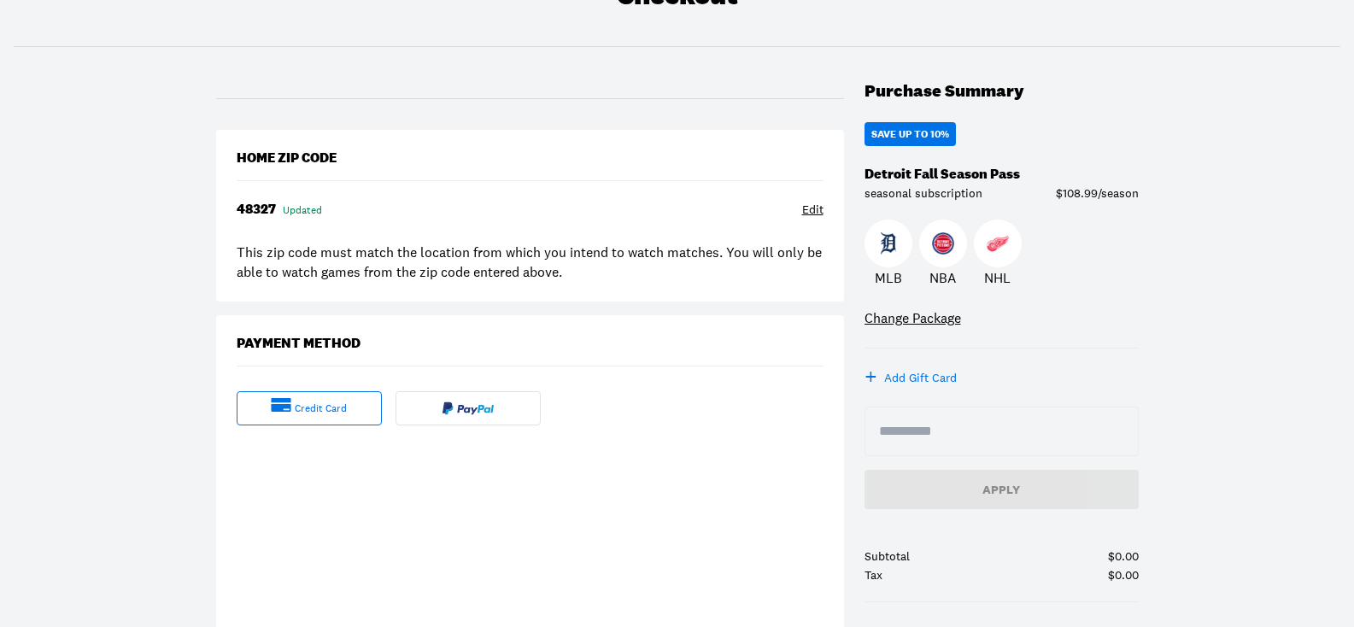
scroll to position [171, 0]
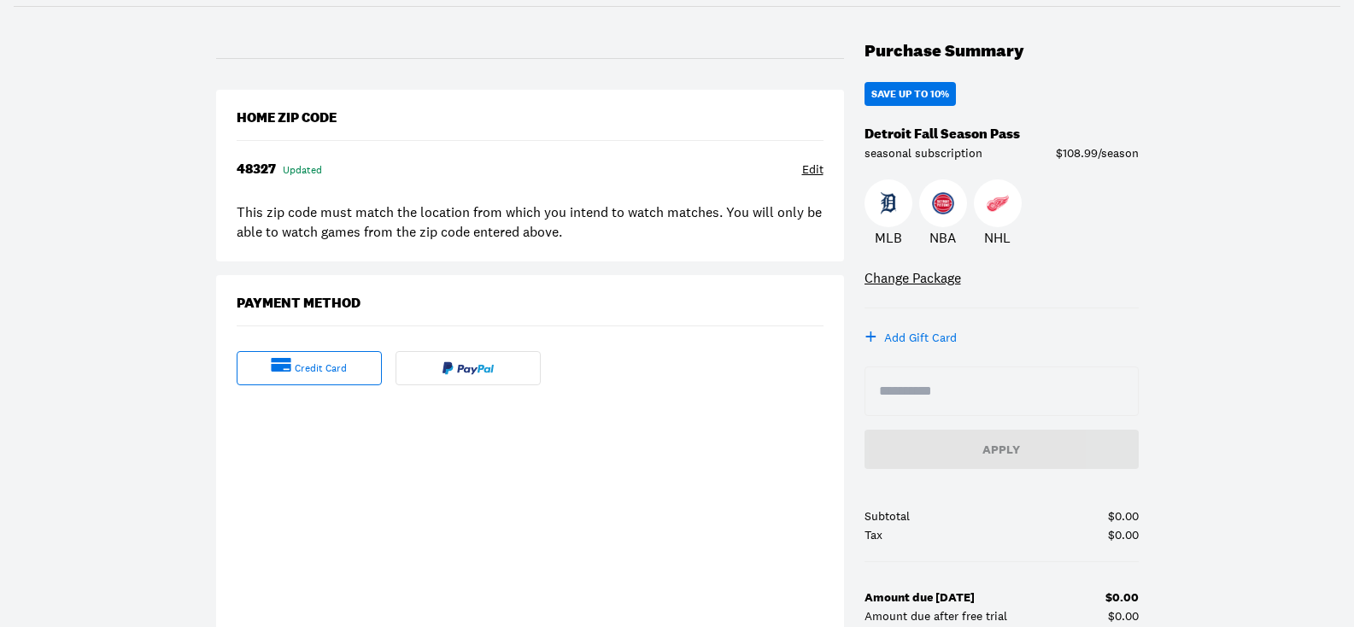
click at [347, 359] on div "credit card" at bounding box center [309, 368] width 145 height 34
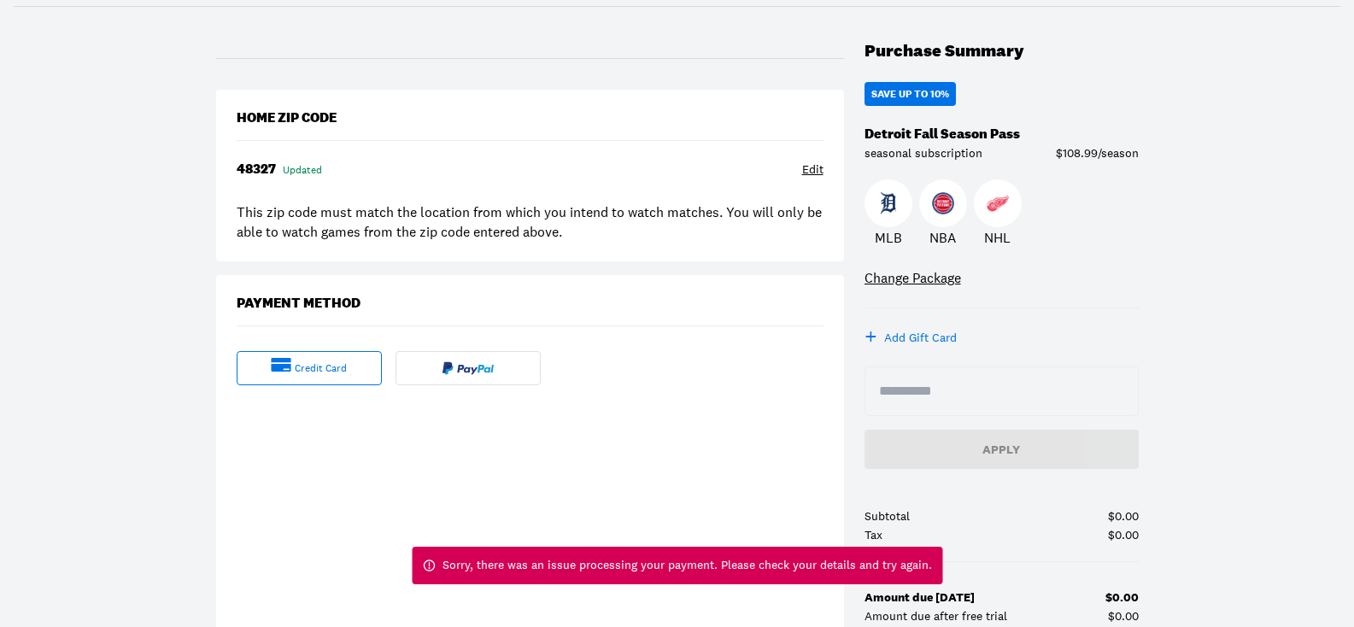
click at [470, 376] on div at bounding box center [468, 368] width 145 height 34
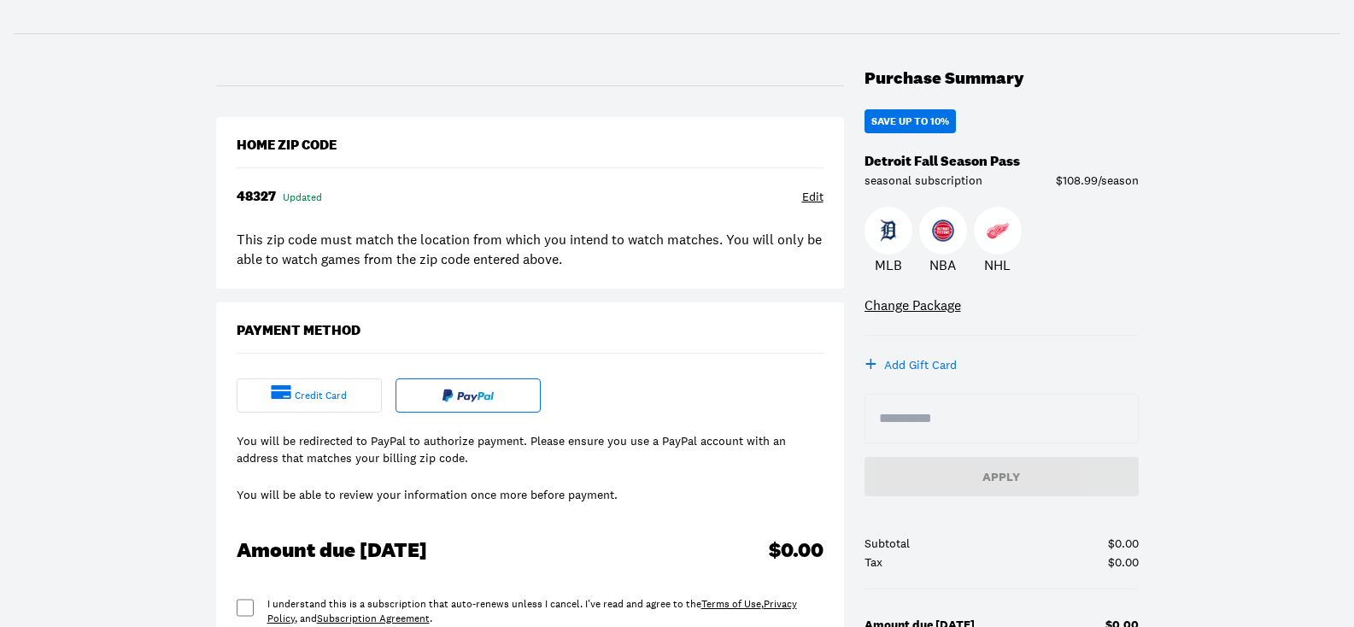
scroll to position [85, 0]
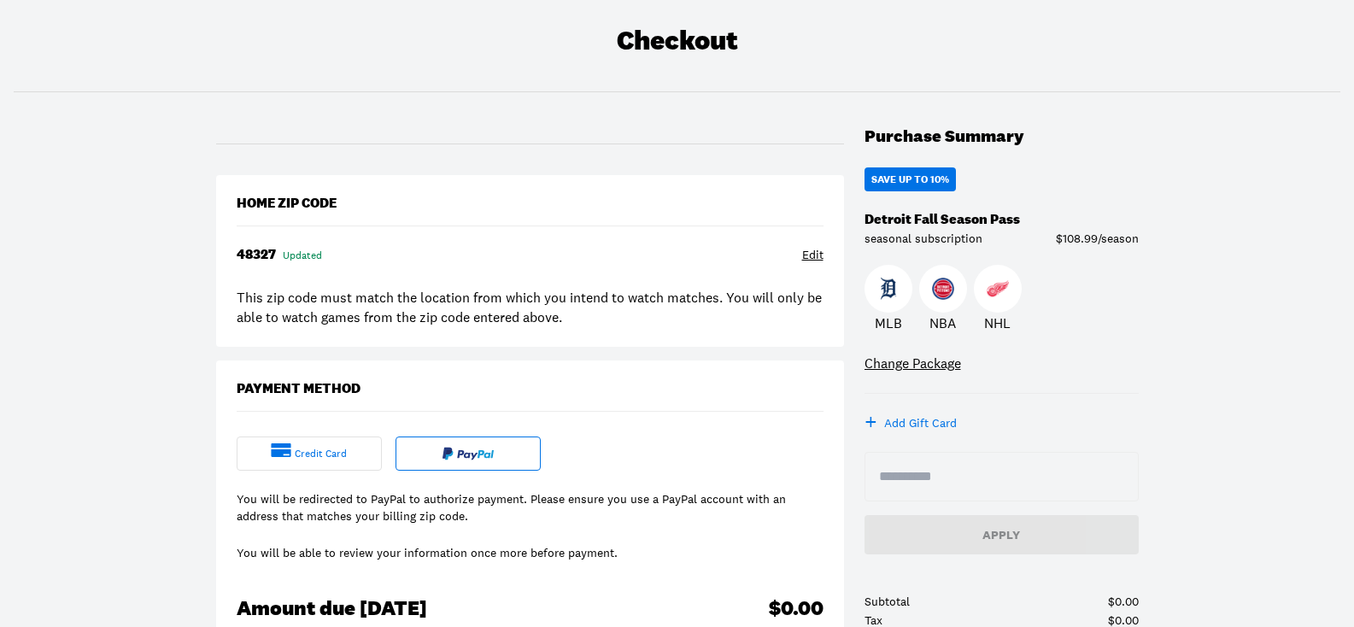
click at [295, 455] on div "credit card" at bounding box center [309, 454] width 145 height 34
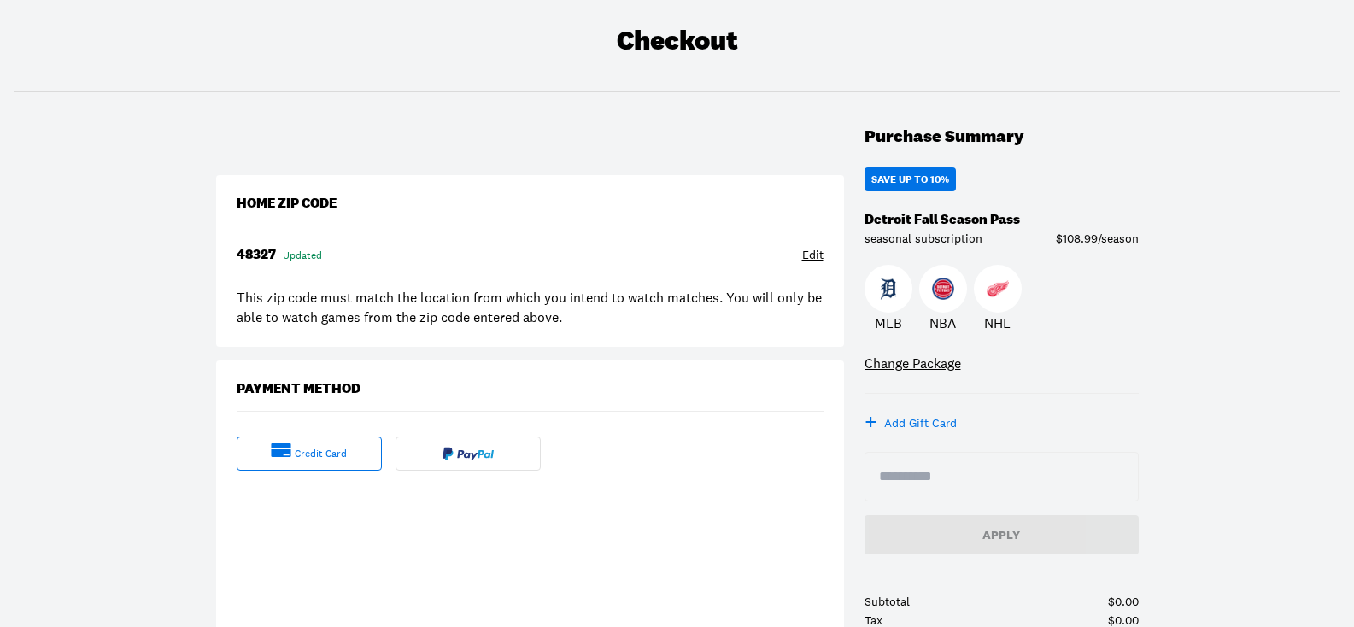
click at [810, 258] on div "Edit" at bounding box center [812, 255] width 21 height 17
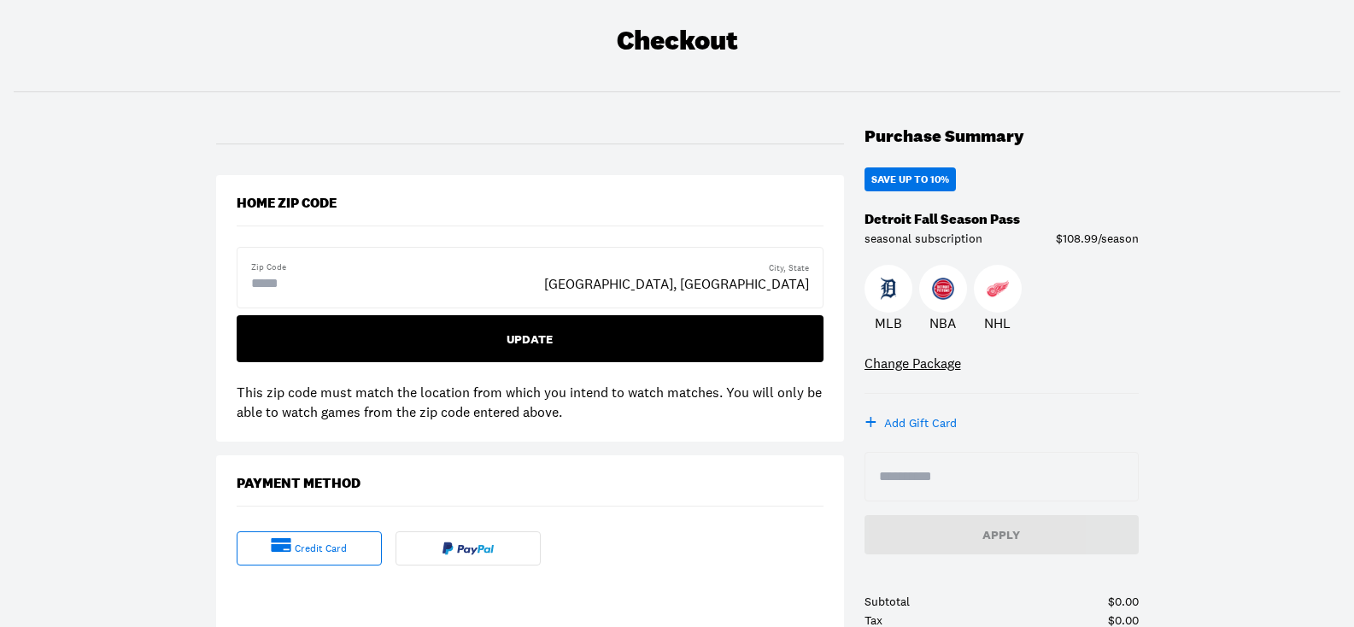
click at [538, 337] on div "Update" at bounding box center [530, 339] width 560 height 12
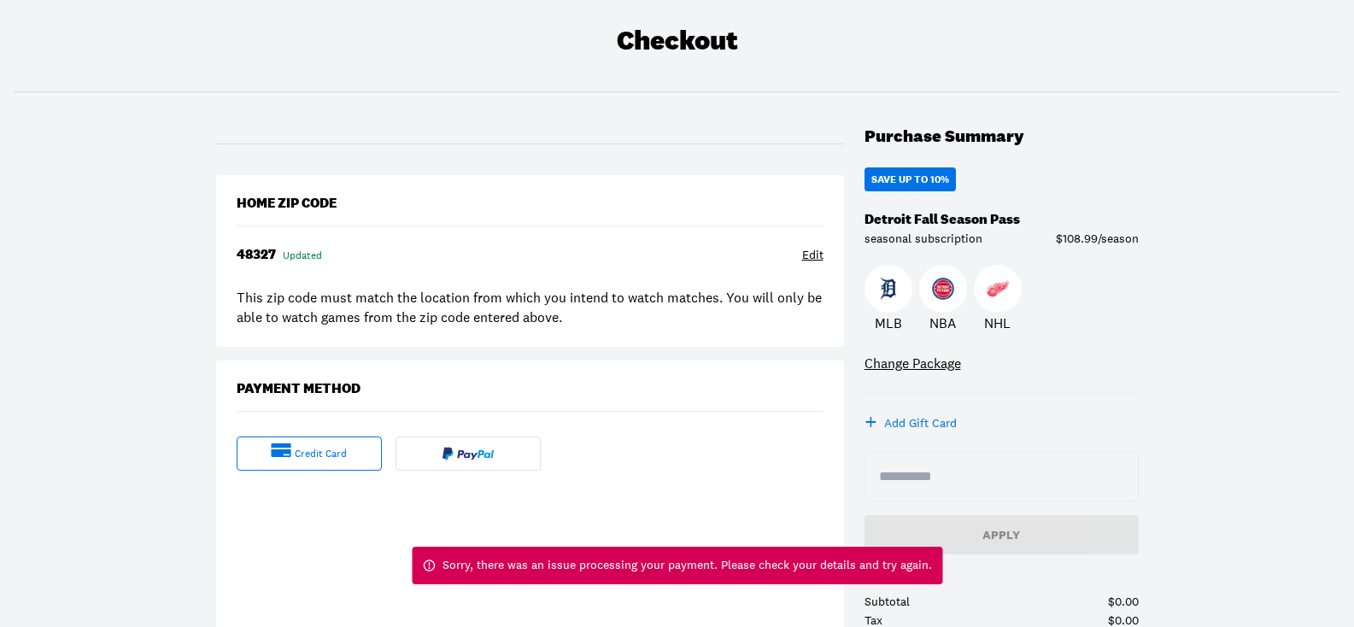
click at [275, 256] on div "48327" at bounding box center [256, 255] width 39 height 16
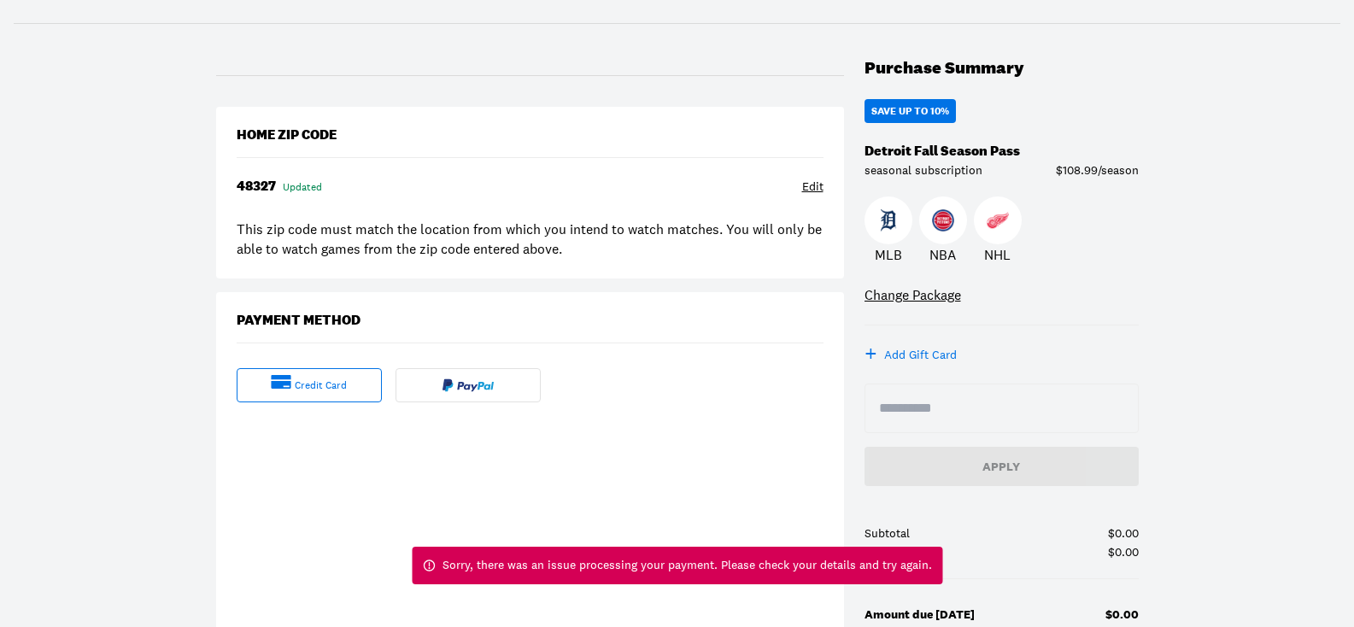
scroll to position [256, 0]
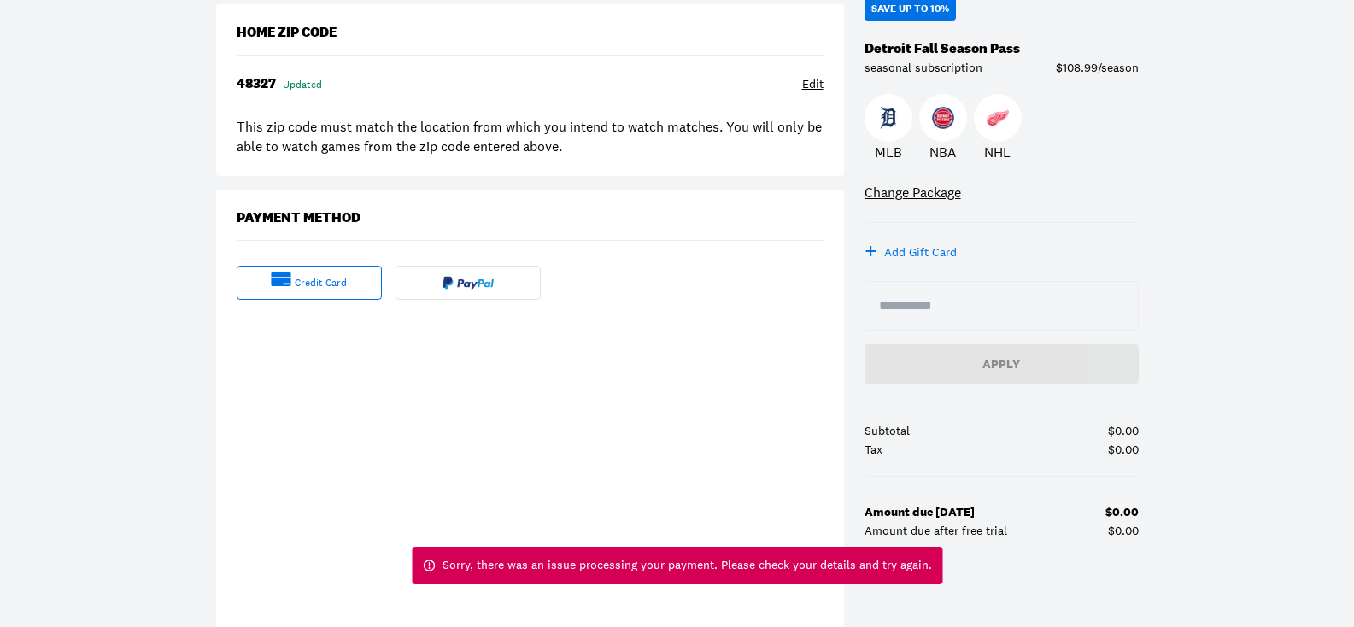
click at [812, 90] on div "Edit" at bounding box center [812, 84] width 21 height 17
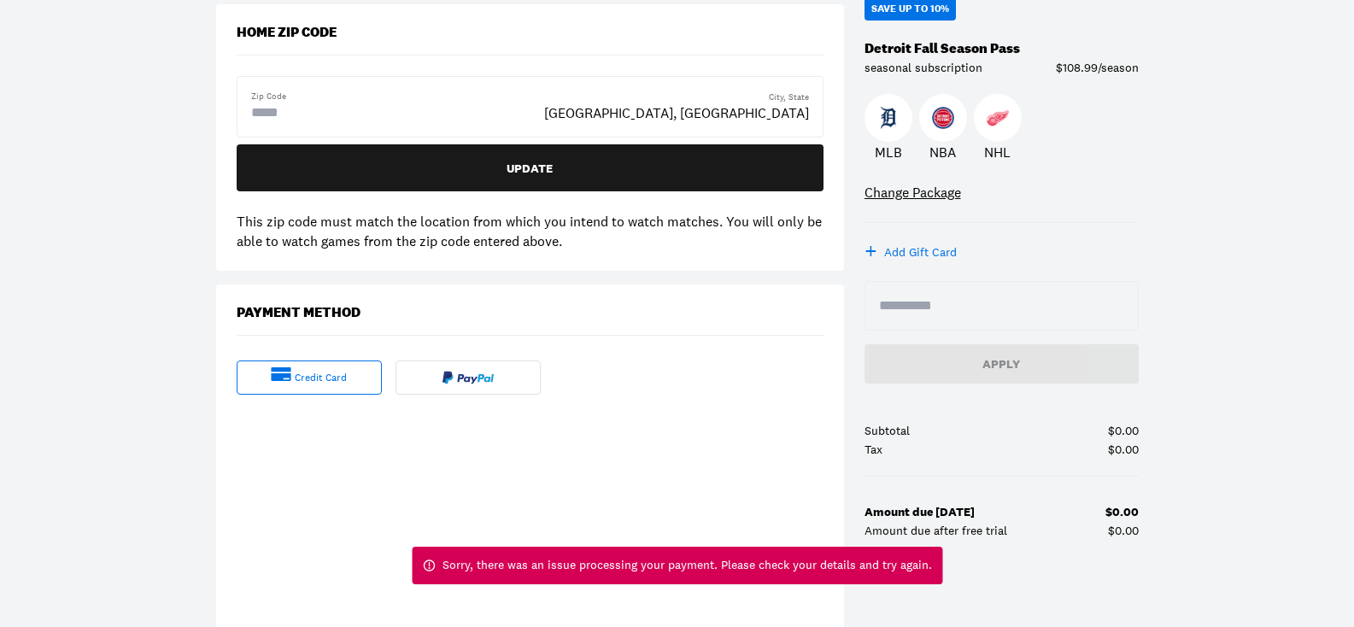
click at [291, 103] on input "text" at bounding box center [319, 113] width 137 height 21
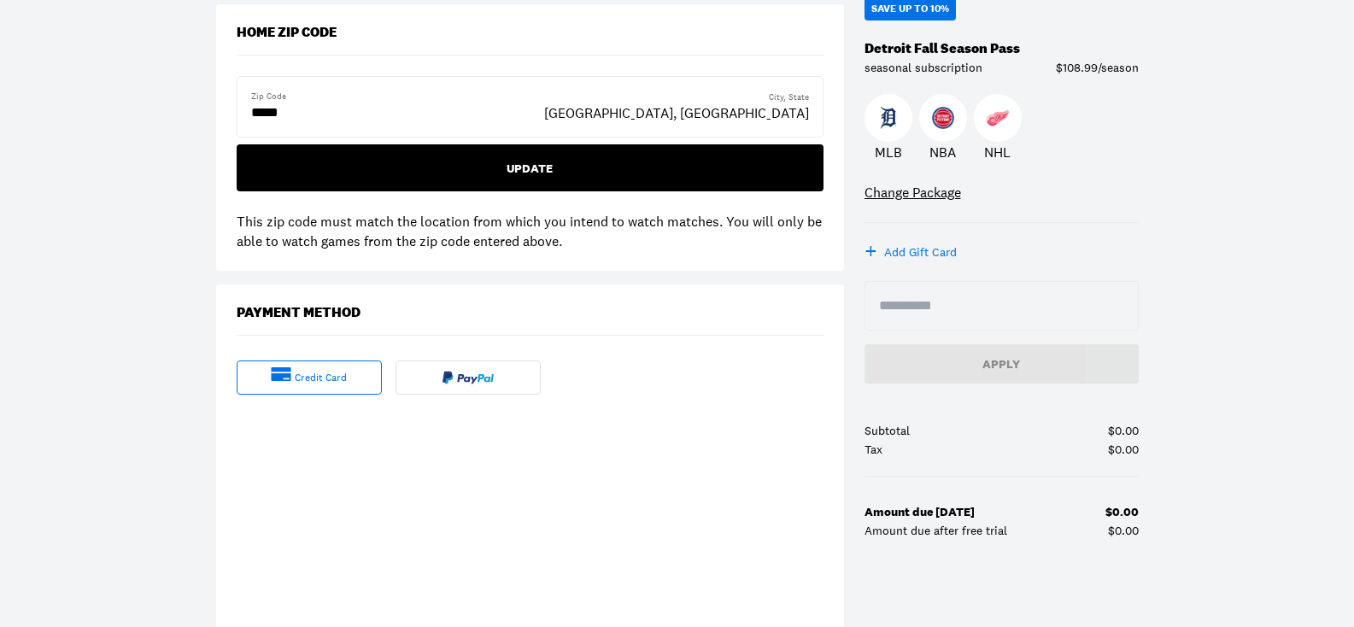
type input "*****"
click at [560, 162] on div "Update" at bounding box center [530, 168] width 560 height 12
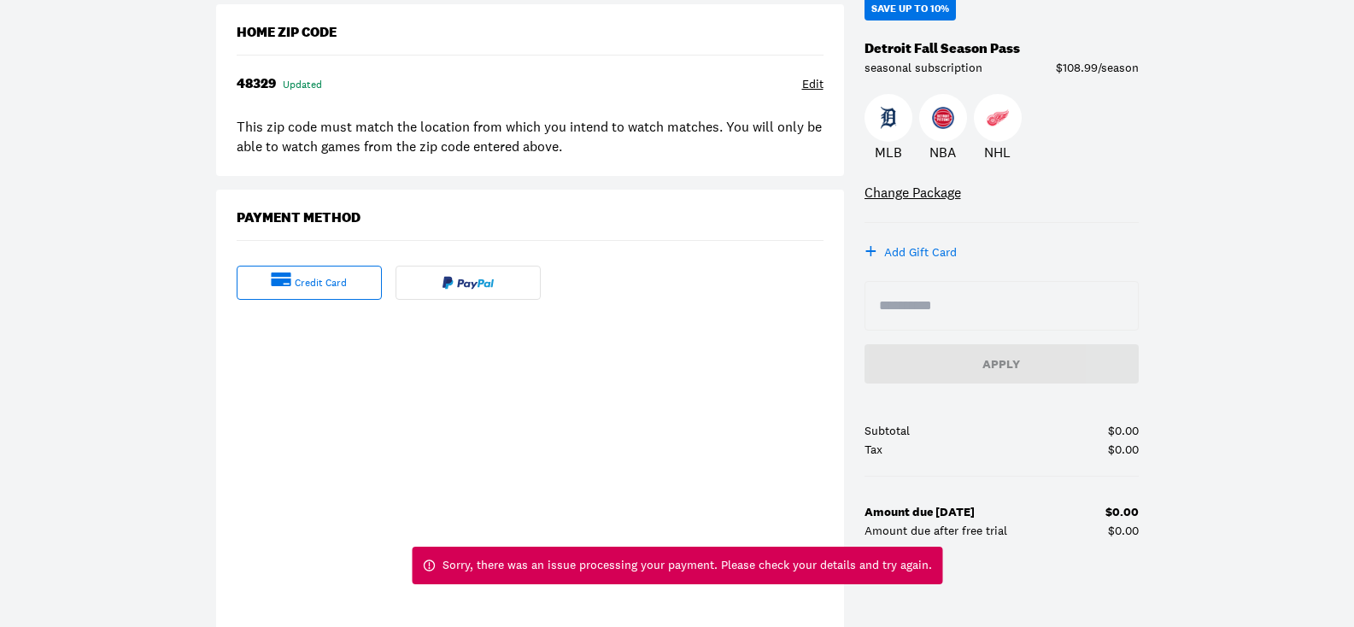
click at [662, 201] on div "Payment Method credit card" at bounding box center [530, 506] width 628 height 632
click at [465, 287] on img at bounding box center [468, 283] width 51 height 14
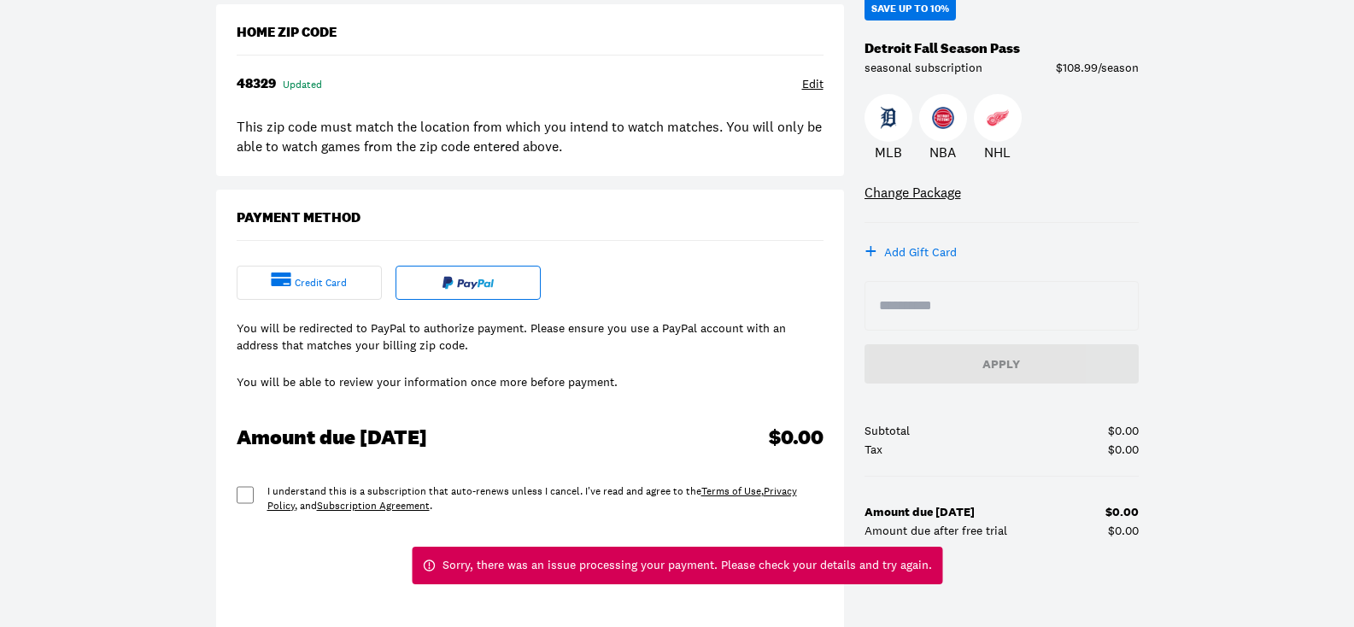
click at [338, 287] on div "credit card" at bounding box center [321, 283] width 52 height 15
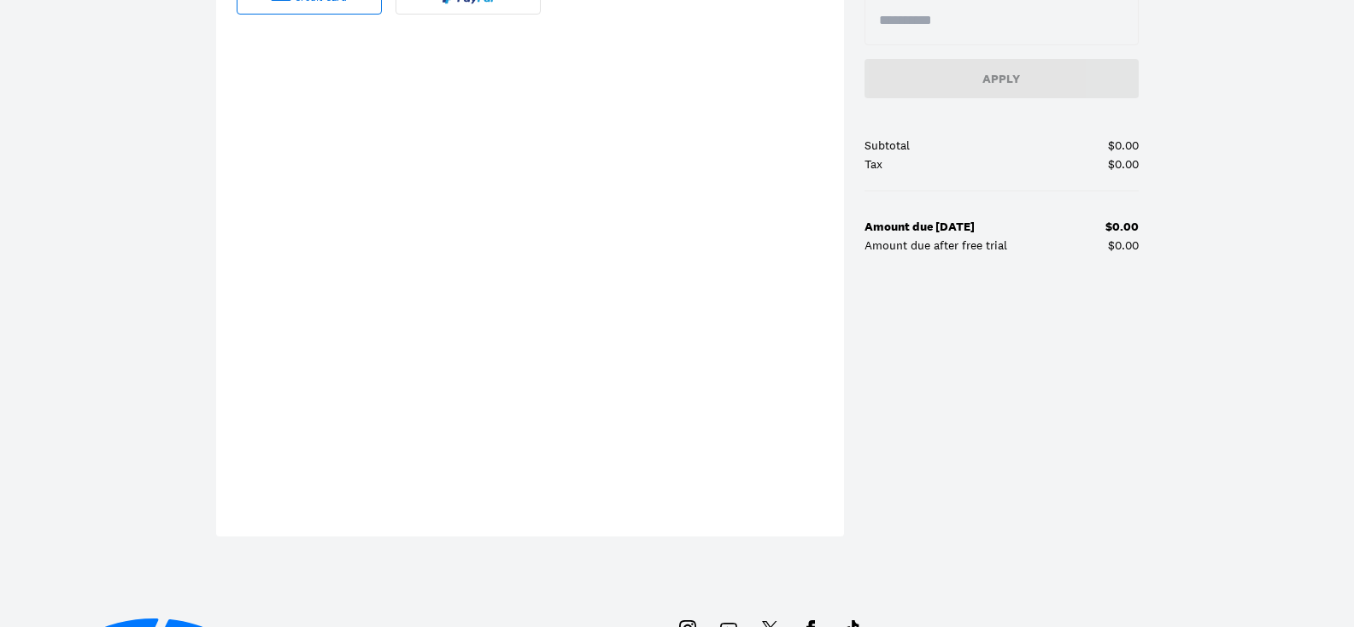
scroll to position [449, 0]
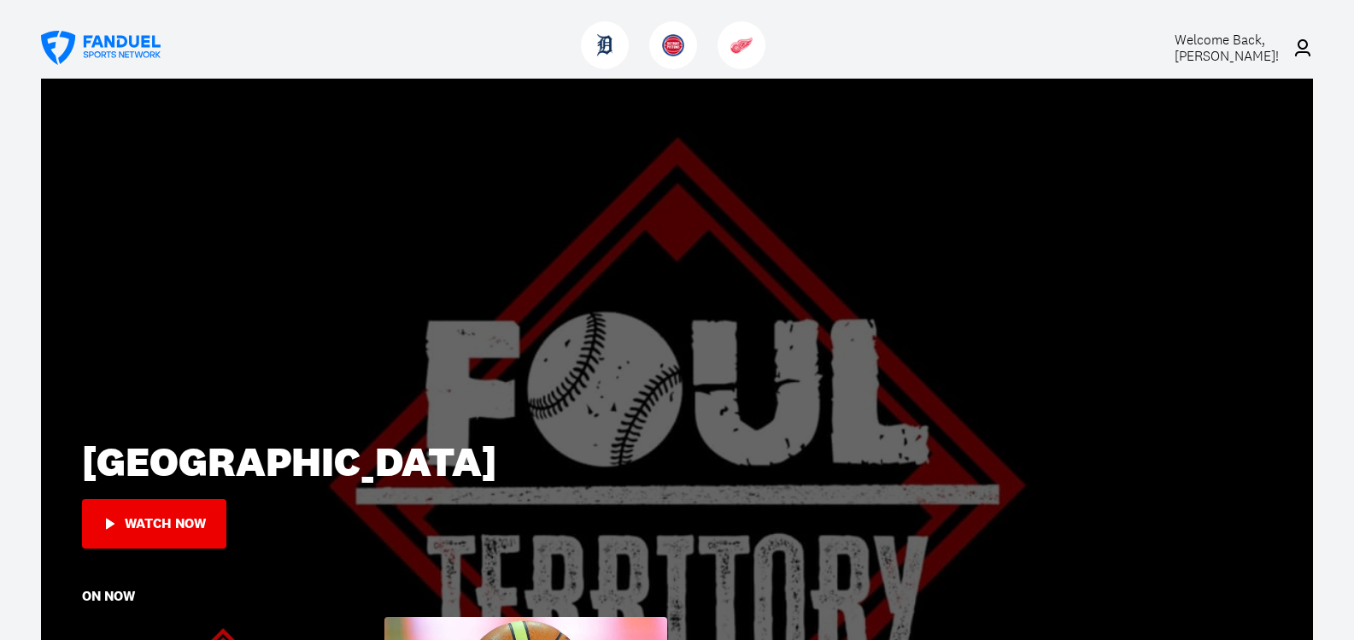
click at [1213, 49] on span "Welcome Back, [PERSON_NAME] !" at bounding box center [1227, 48] width 104 height 34
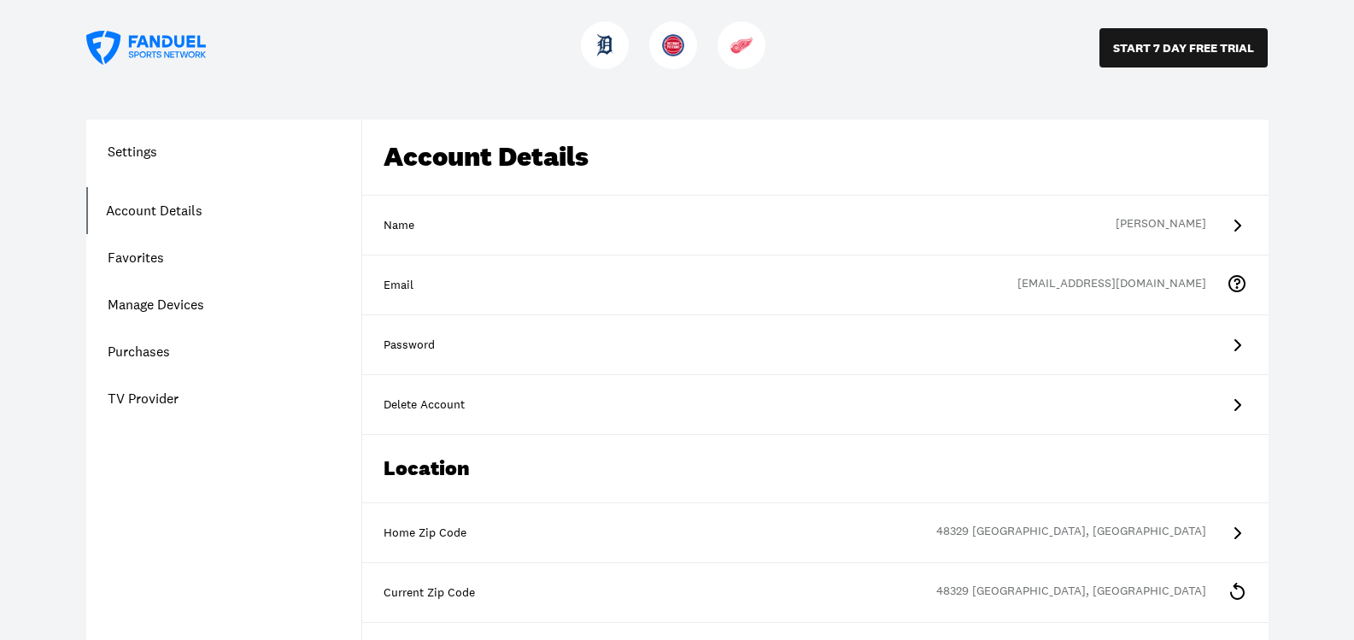
click at [155, 354] on link "Purchases" at bounding box center [223, 351] width 275 height 47
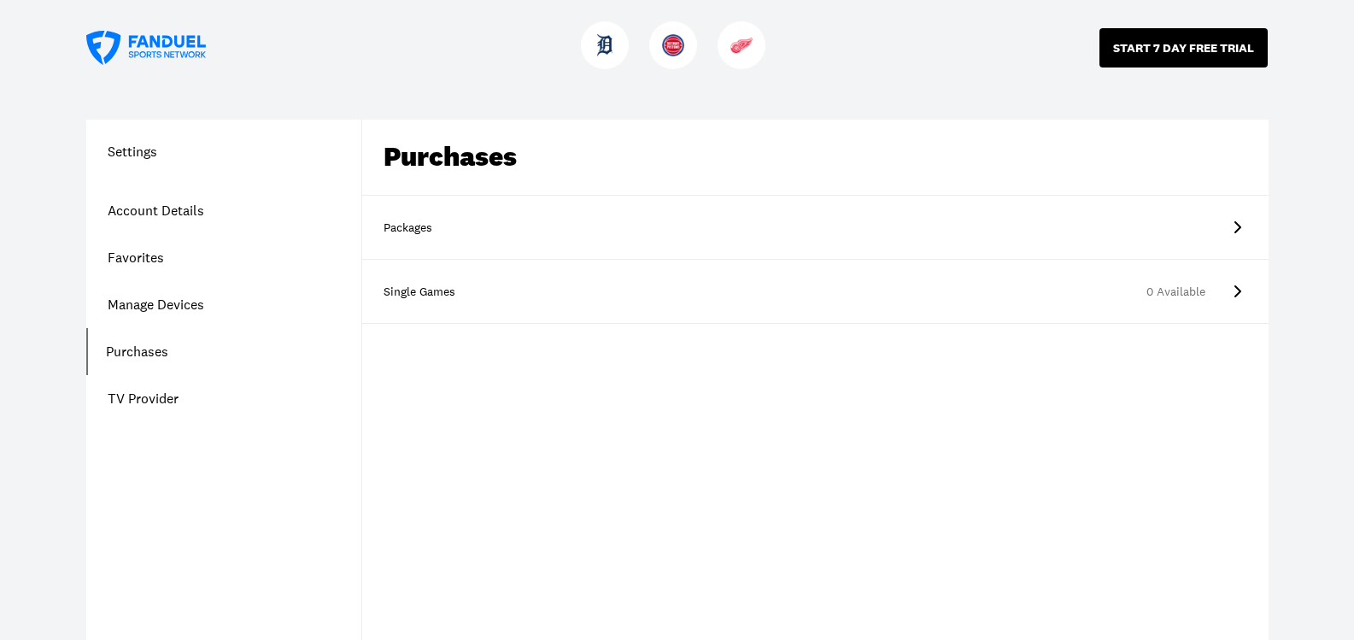
click at [1172, 58] on button "START 7 DAY FREE TRIAL" at bounding box center [1184, 47] width 168 height 39
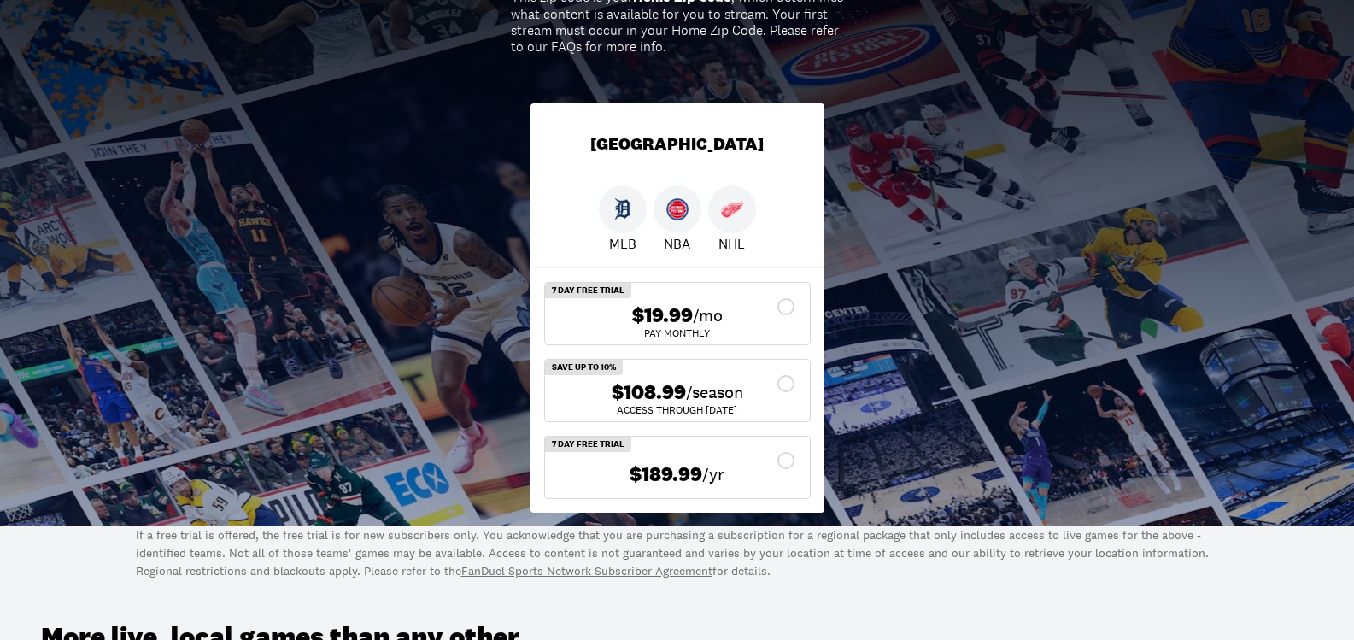
scroll to position [342, 0]
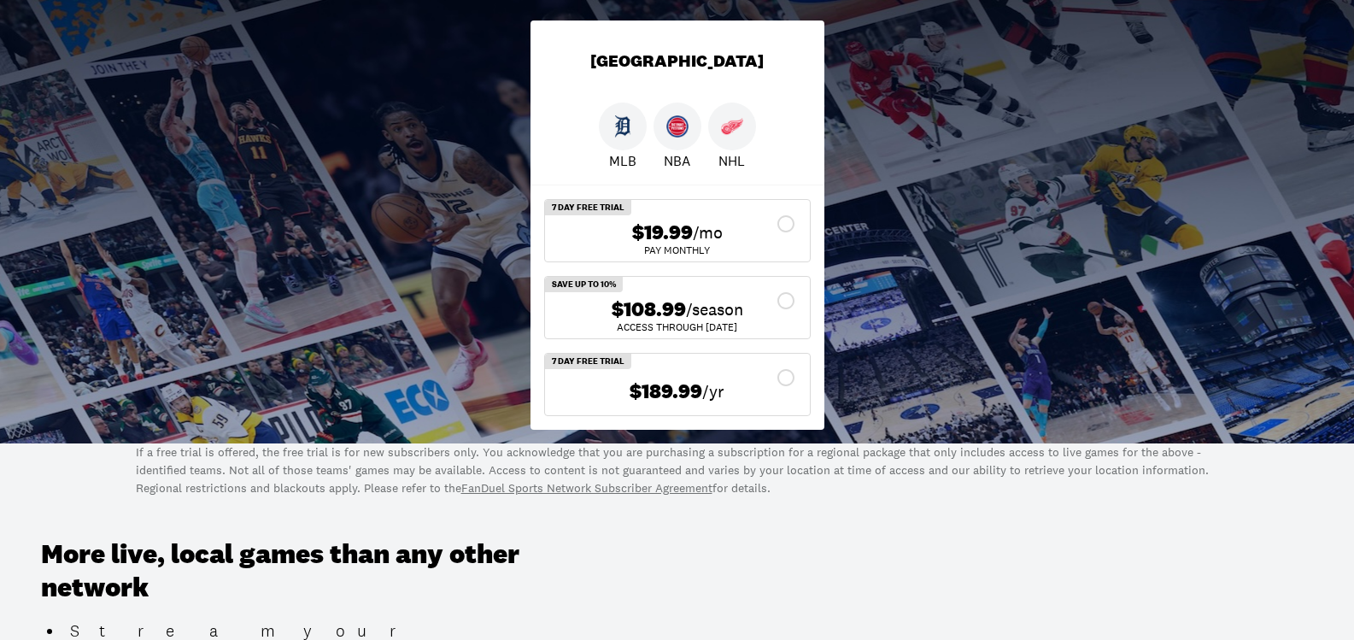
click at [645, 310] on span "$108.99" at bounding box center [649, 309] width 74 height 25
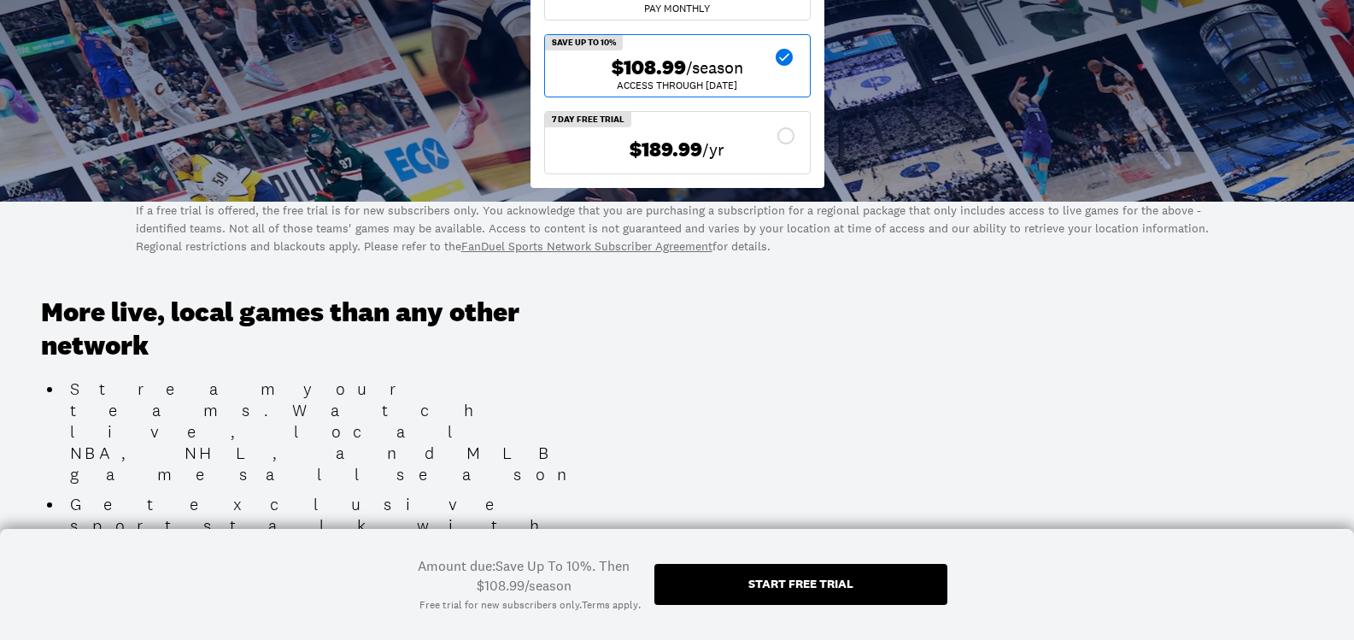
scroll to position [598, 0]
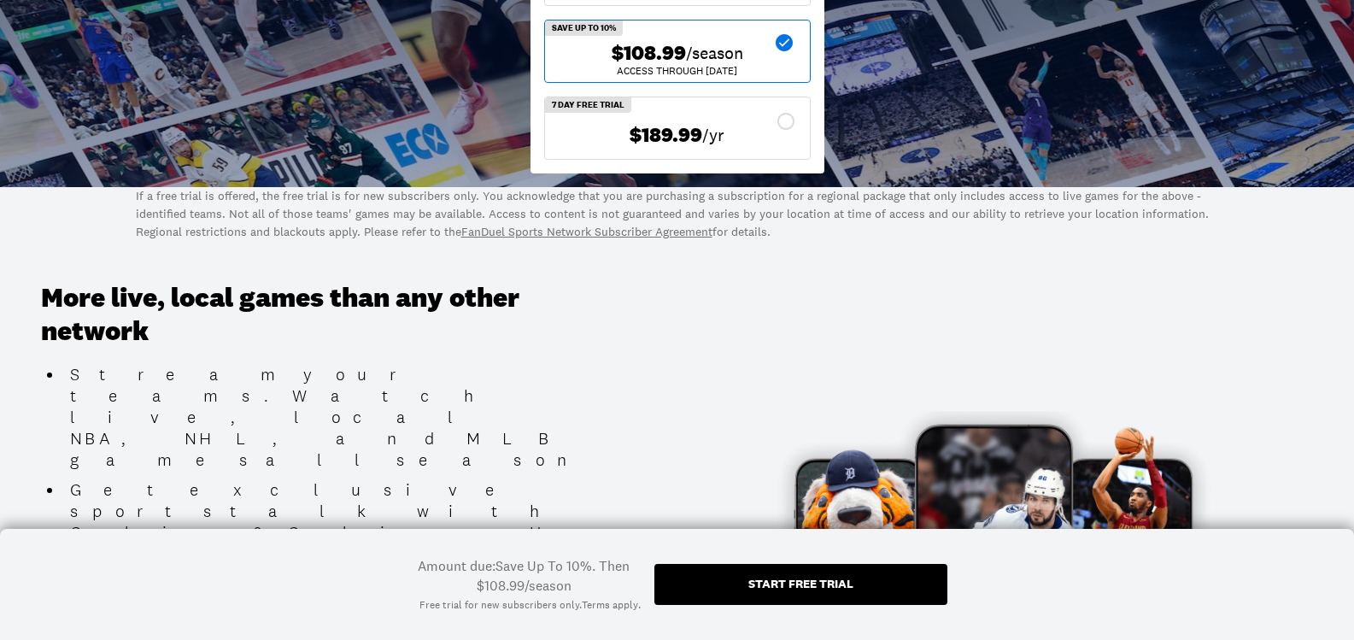
click at [765, 569] on div "Start free trial" at bounding box center [801, 584] width 293 height 41
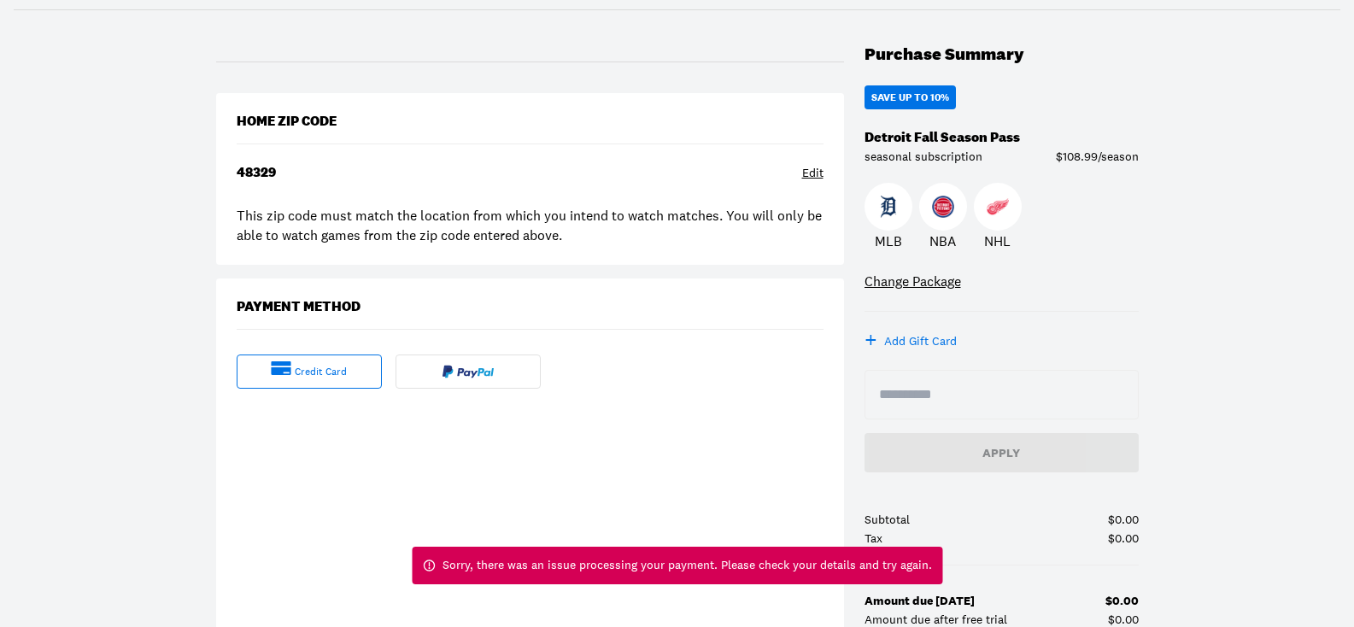
scroll to position [171, 0]
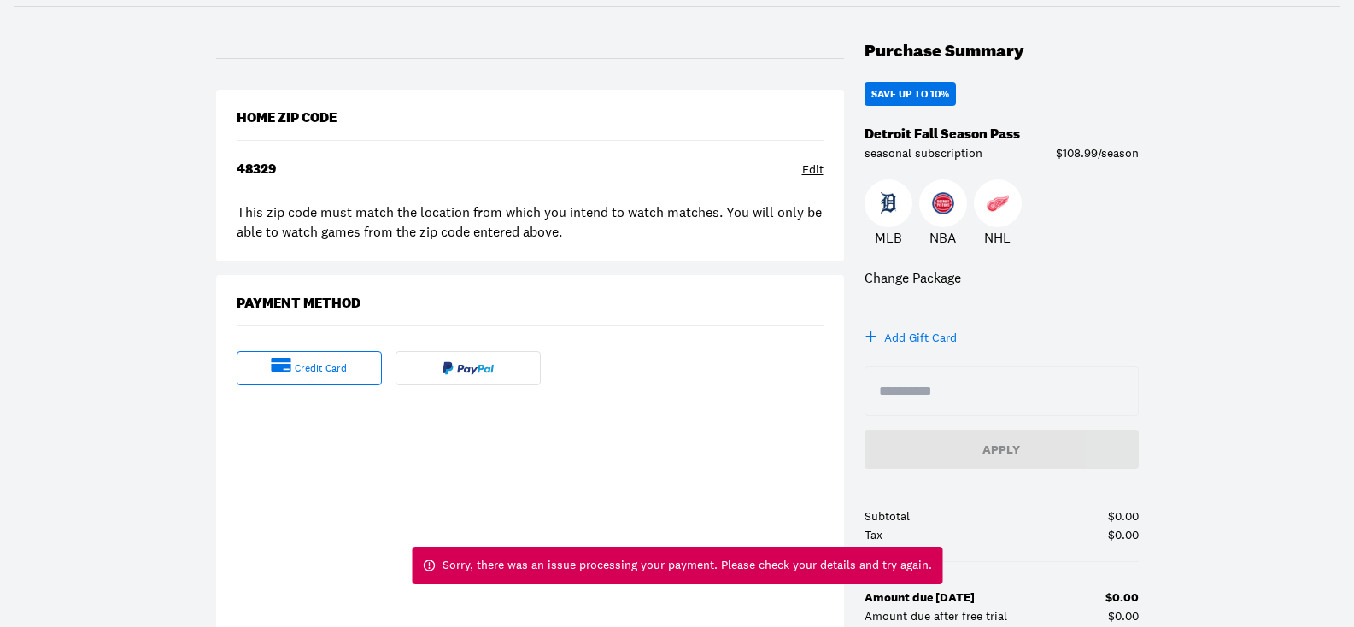
click at [473, 367] on img at bounding box center [468, 368] width 51 height 14
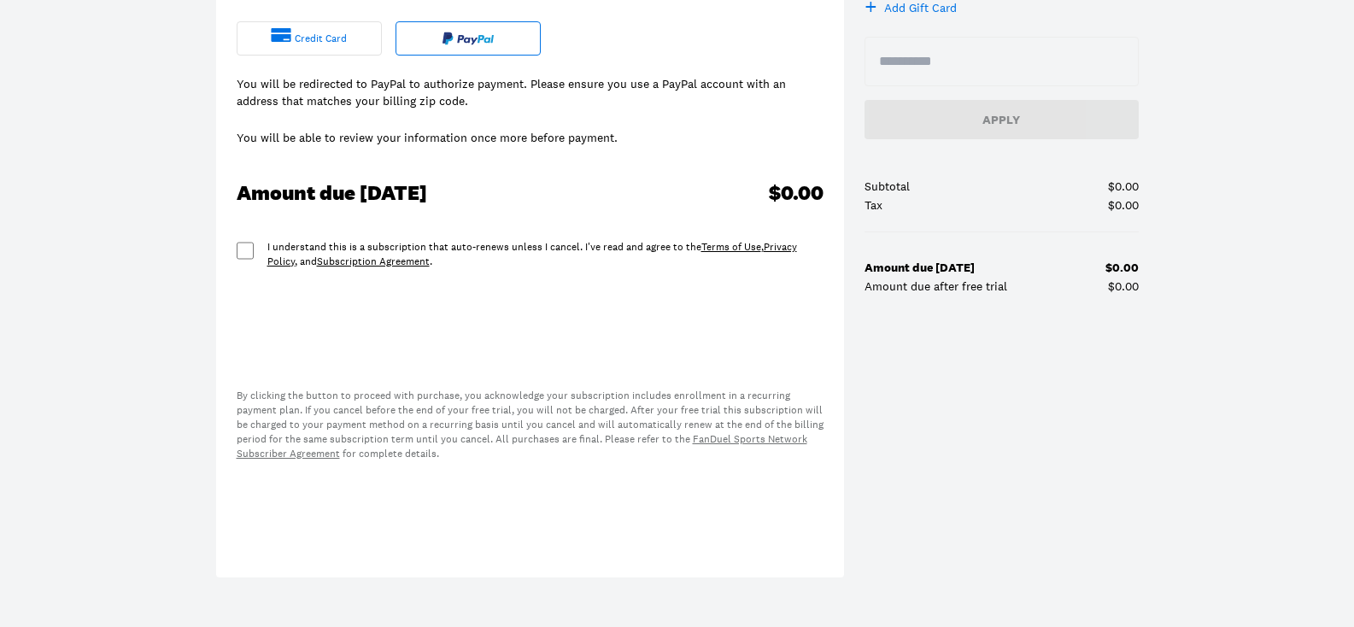
scroll to position [513, 0]
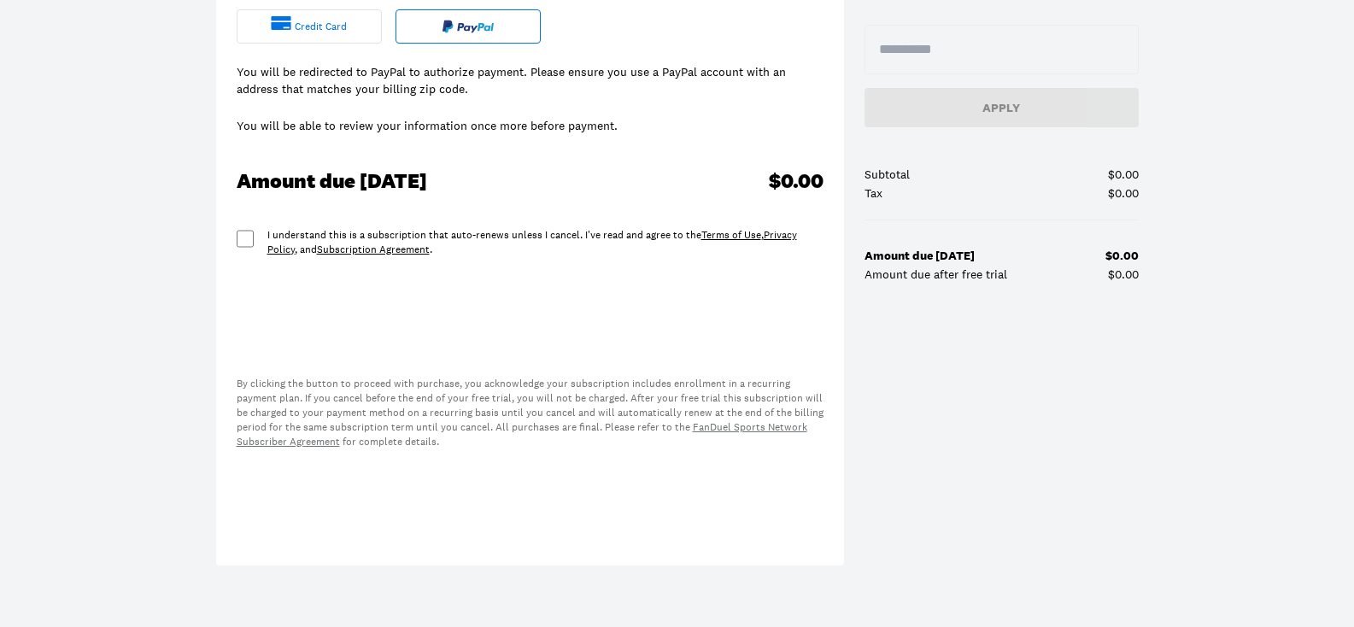
click at [491, 25] on img at bounding box center [468, 27] width 51 height 14
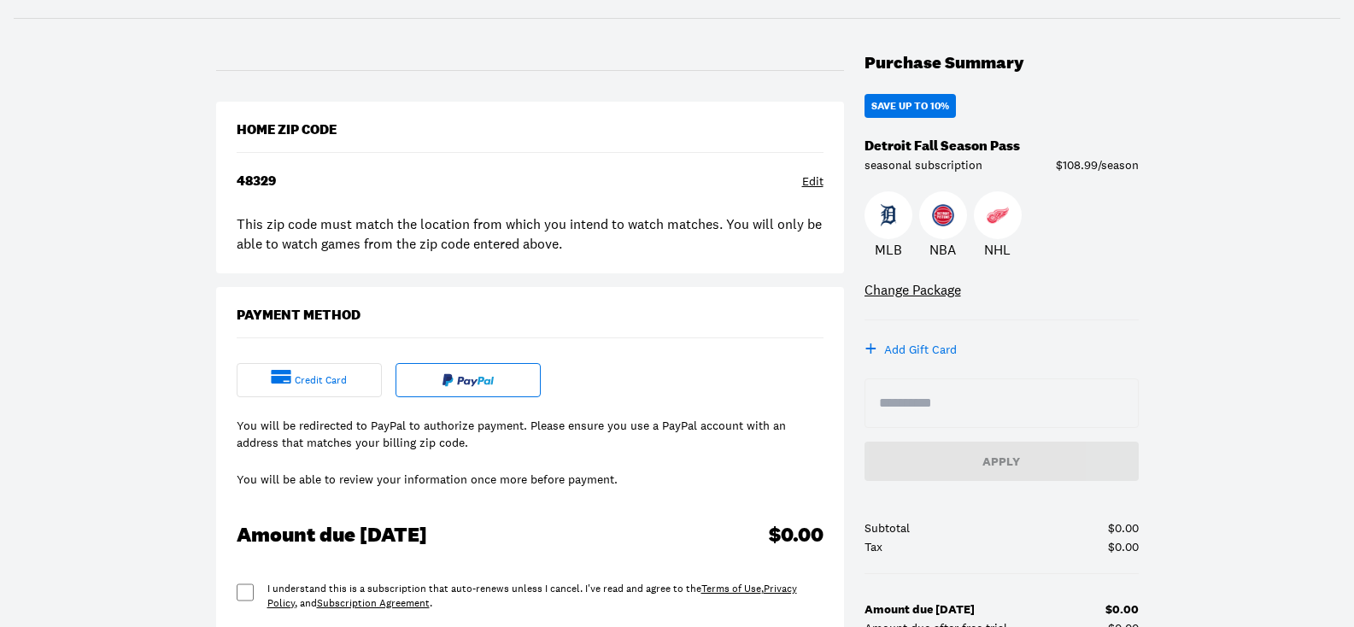
scroll to position [256, 0]
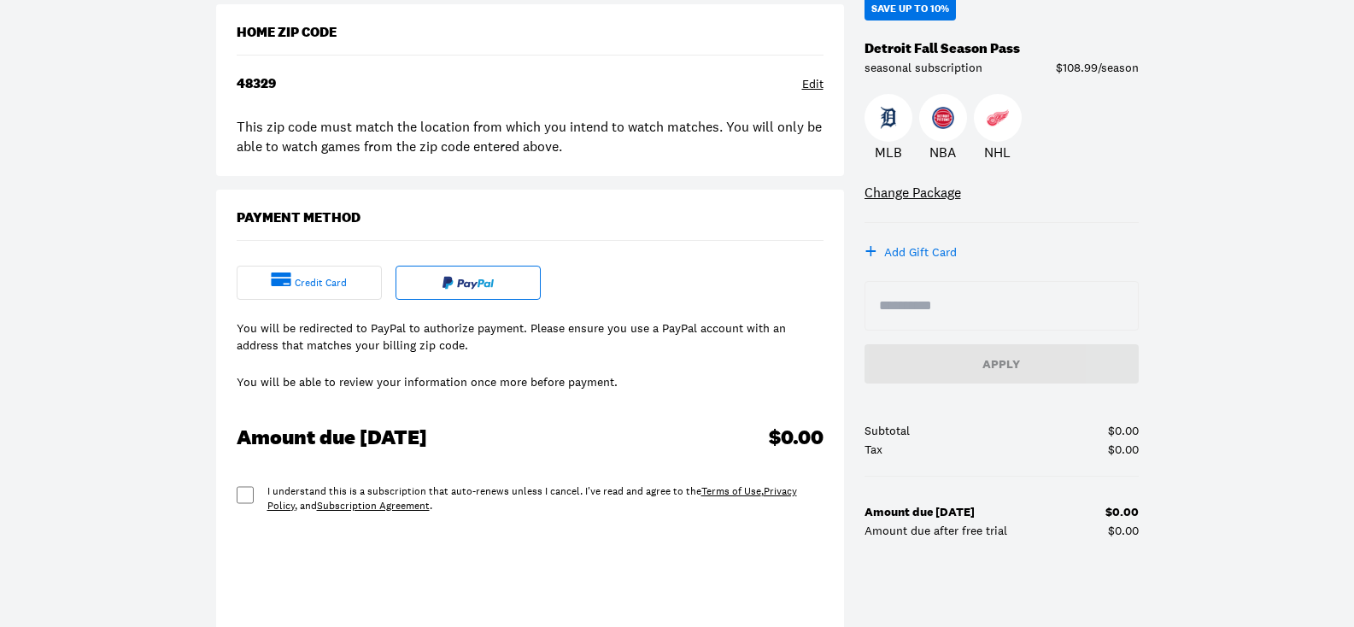
click at [469, 271] on div at bounding box center [468, 283] width 145 height 34
click at [470, 273] on div at bounding box center [468, 283] width 145 height 34
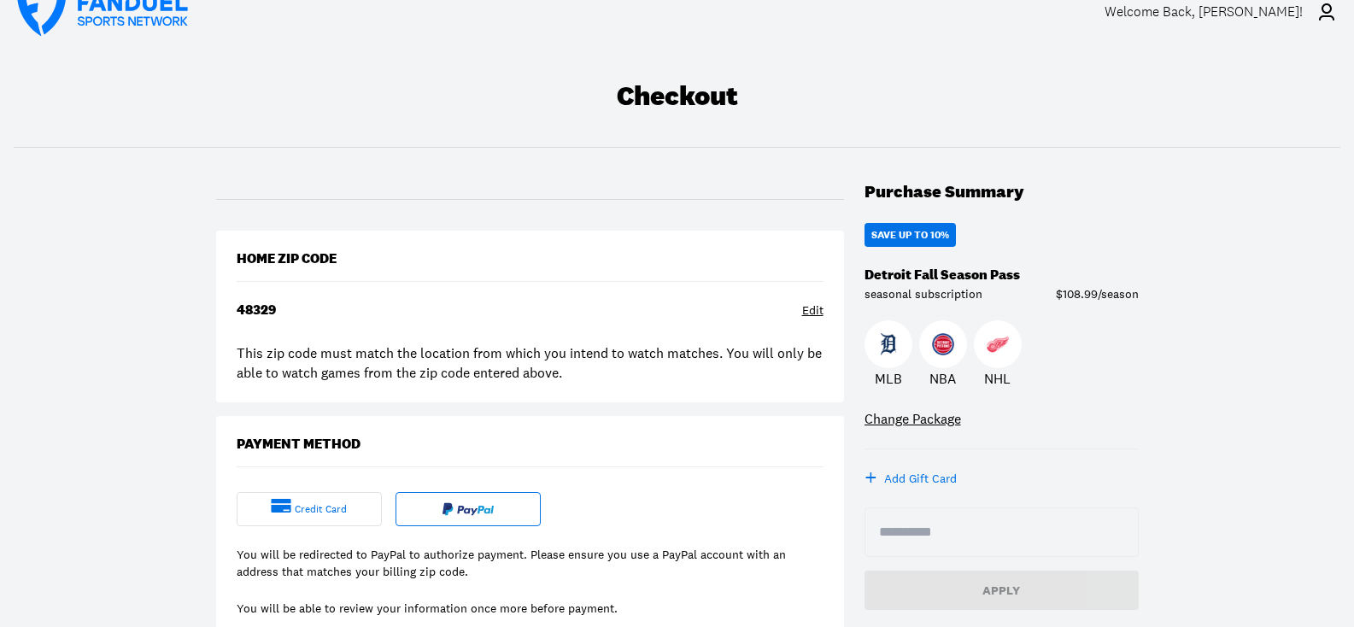
scroll to position [0, 0]
